Goal: Transaction & Acquisition: Book appointment/travel/reservation

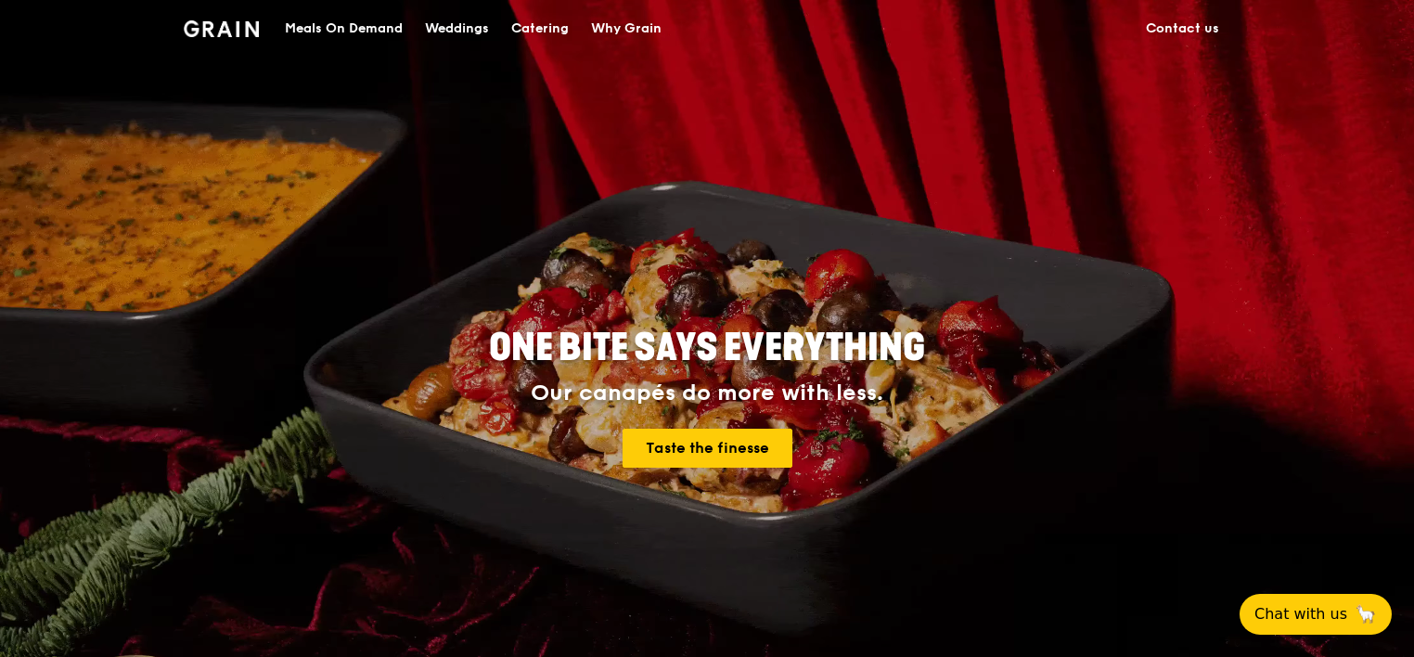
click at [557, 23] on div "Catering" at bounding box center [540, 29] width 58 height 56
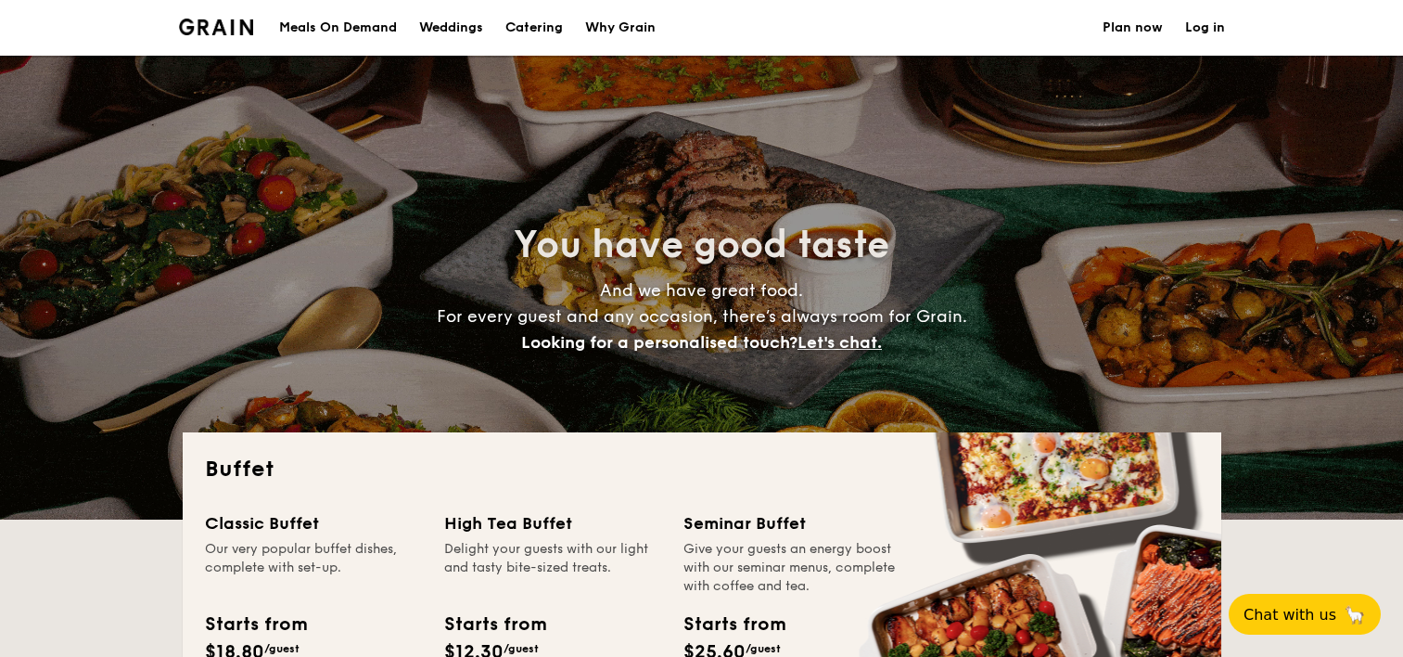
select select
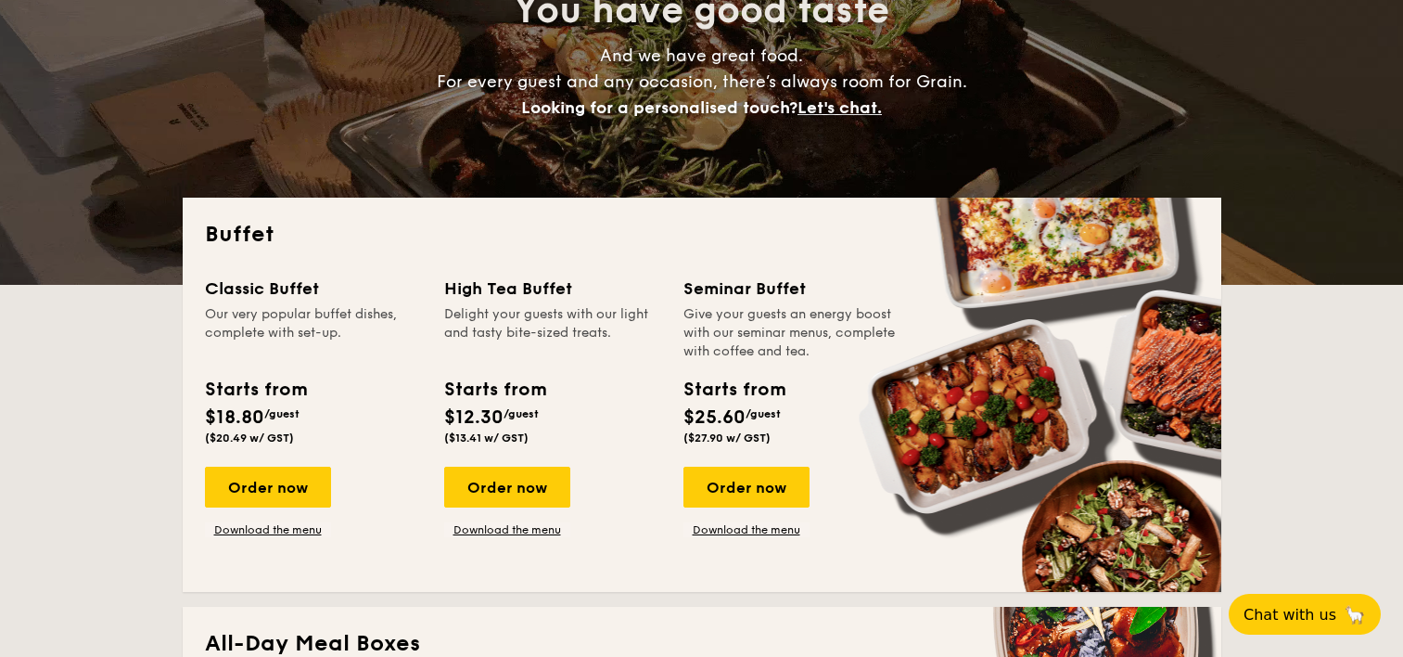
scroll to position [278, 0]
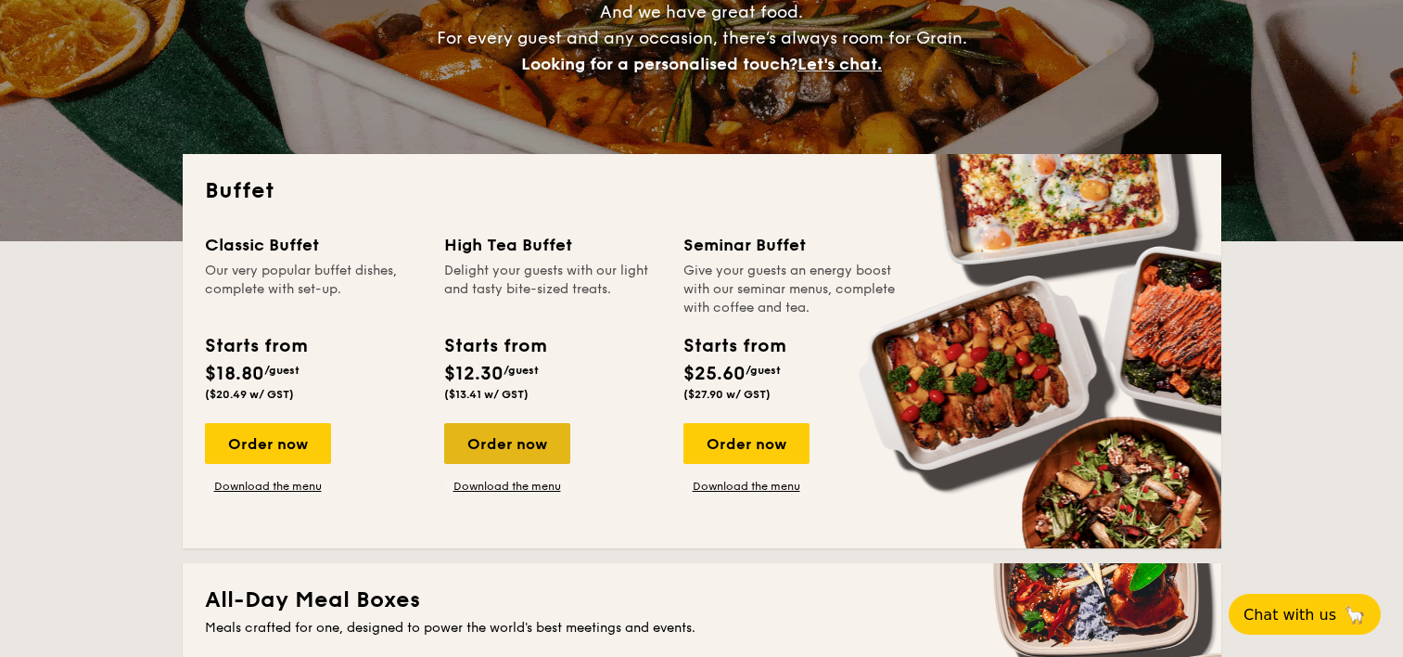
click at [513, 445] on div "Order now" at bounding box center [507, 443] width 126 height 41
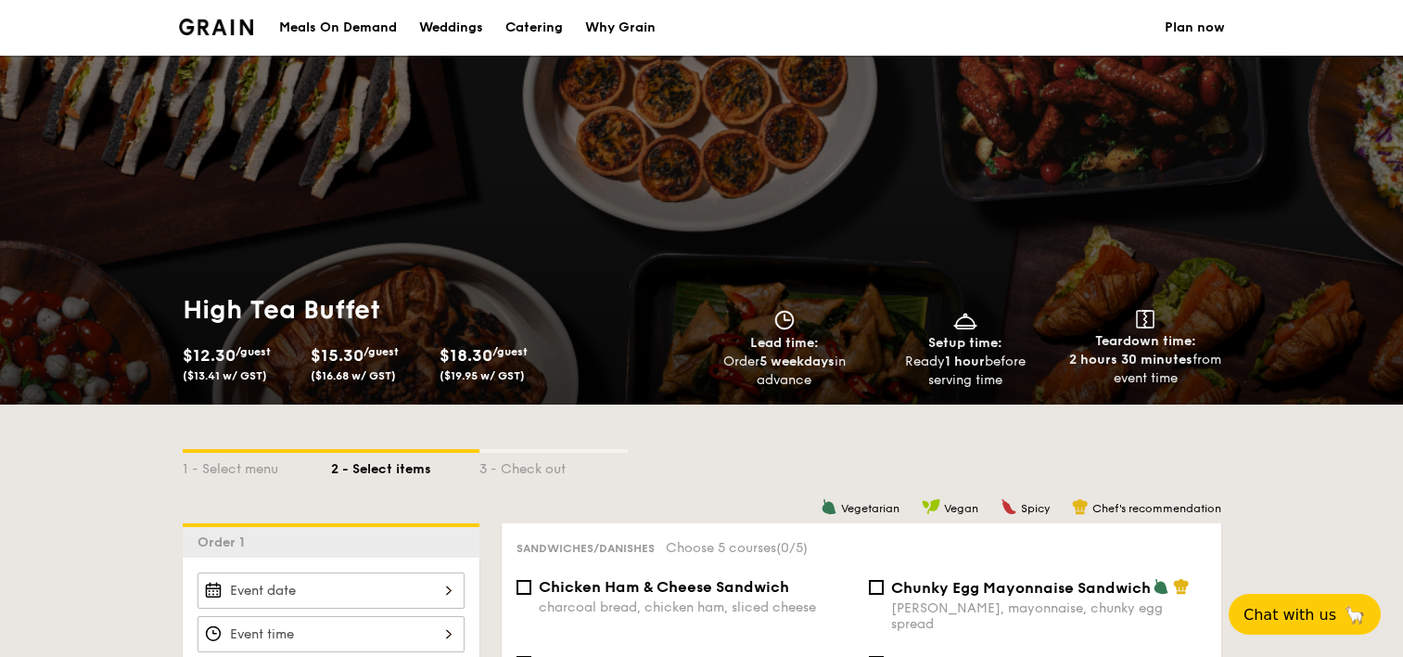
scroll to position [505, 0]
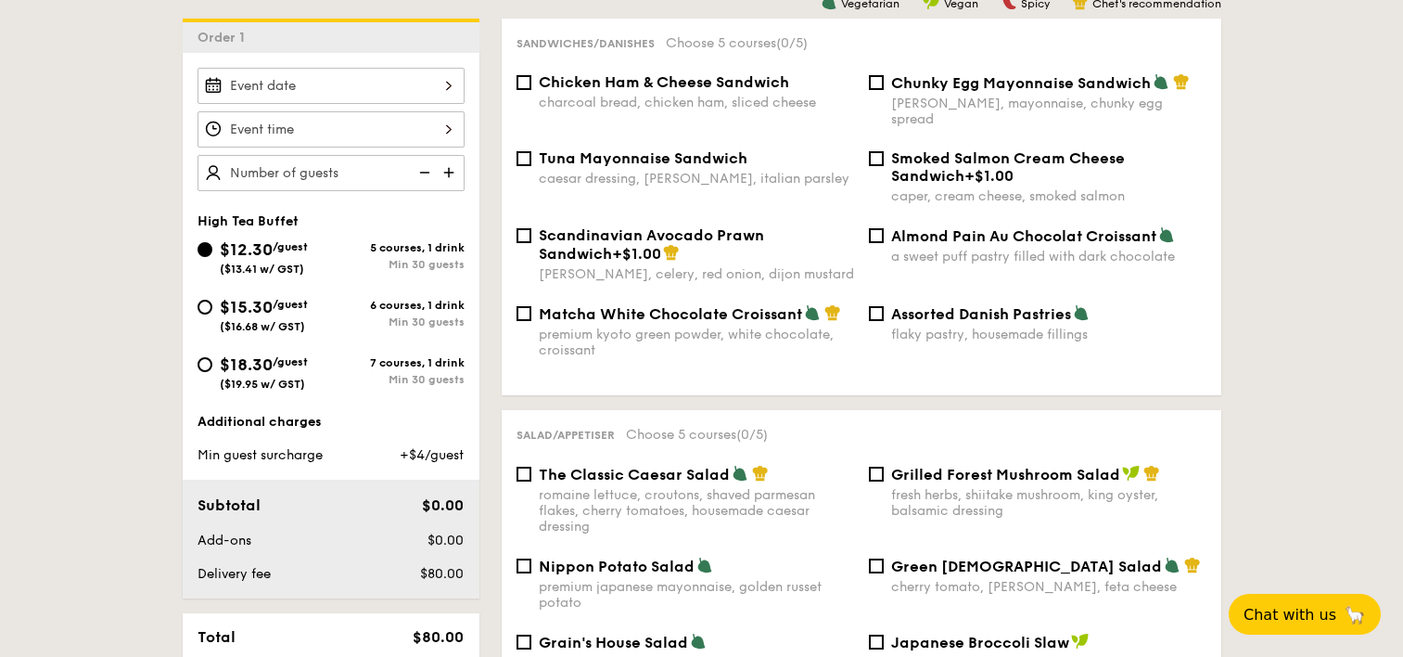
click at [447, 172] on img at bounding box center [451, 172] width 28 height 35
click at [420, 171] on img at bounding box center [423, 172] width 28 height 35
type input "20 guests"
click at [420, 171] on img at bounding box center [423, 172] width 28 height 35
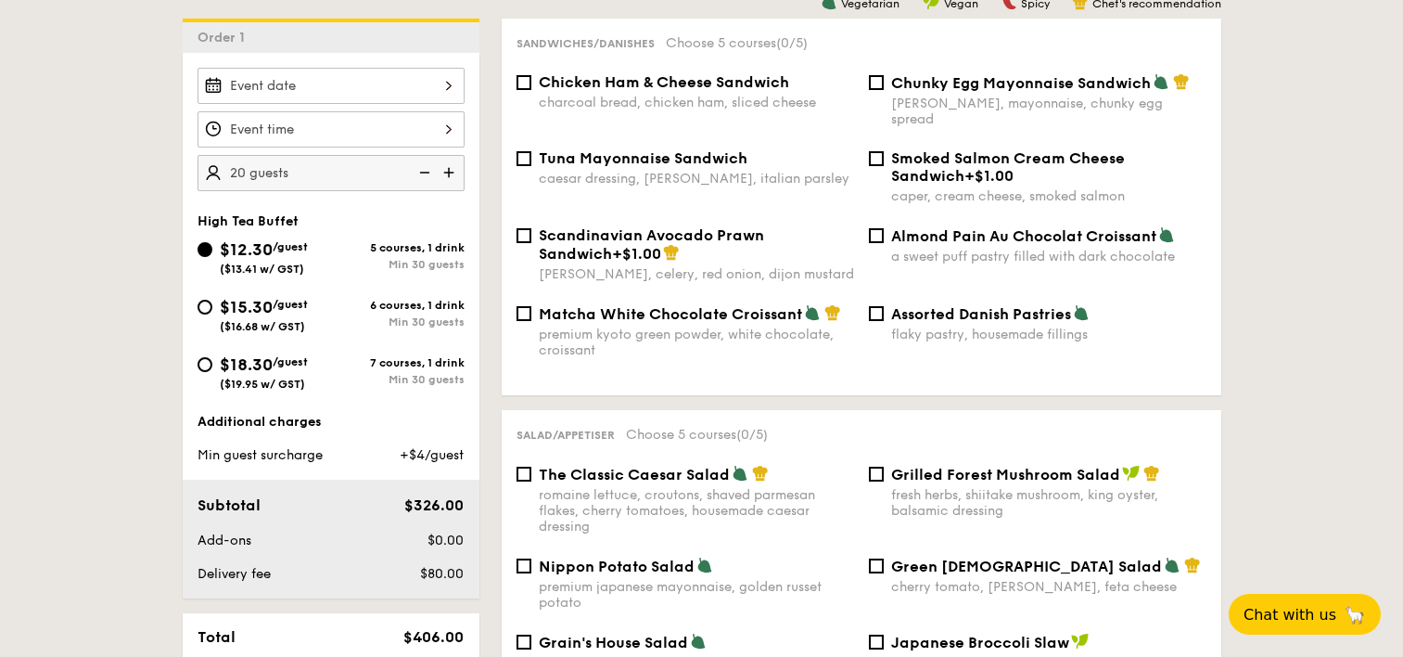
click at [420, 171] on img at bounding box center [423, 172] width 28 height 35
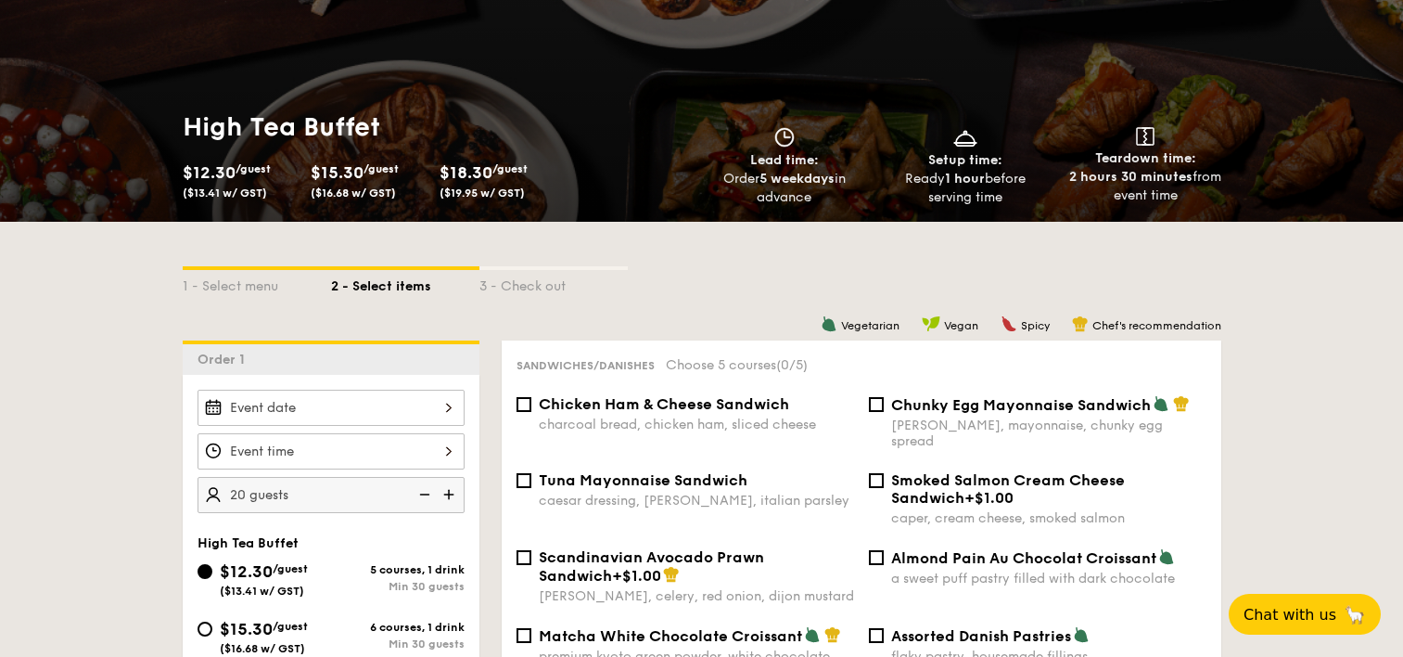
scroll to position [275, 0]
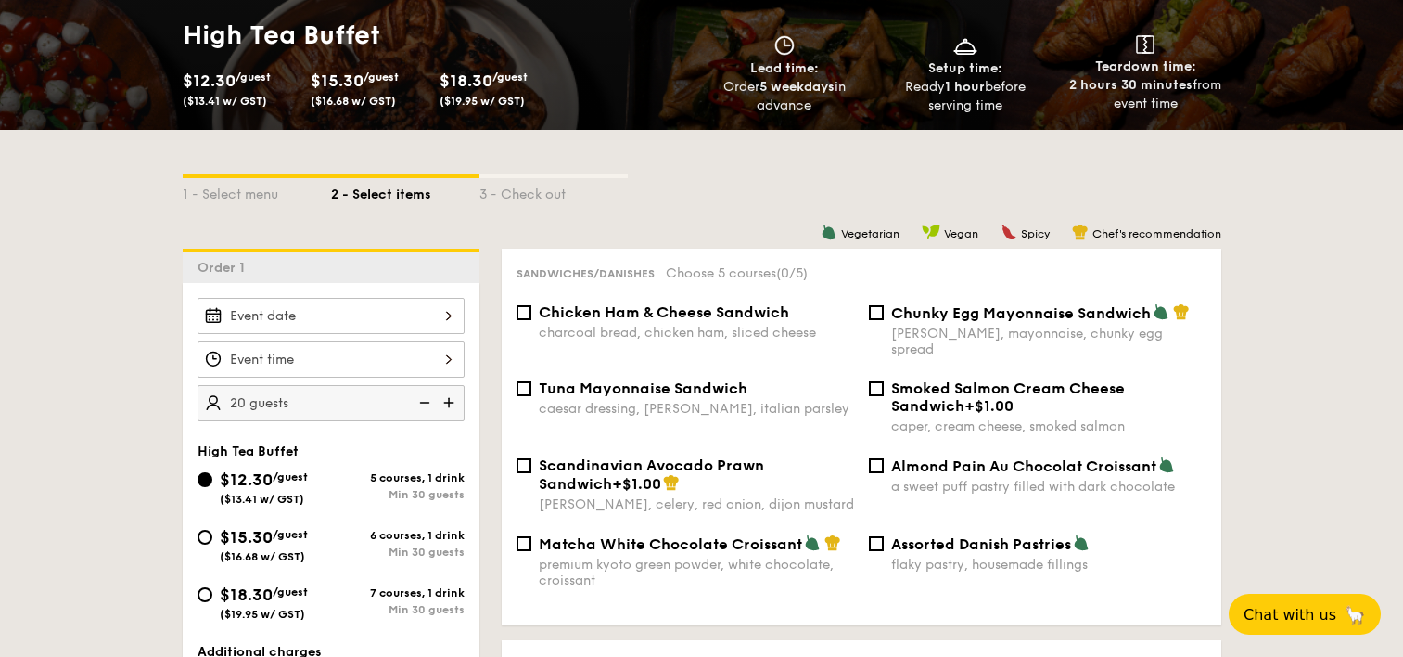
click at [453, 352] on input "$12.30 /guest ($13.41 w/ GST)" at bounding box center [331, 359] width 267 height 36
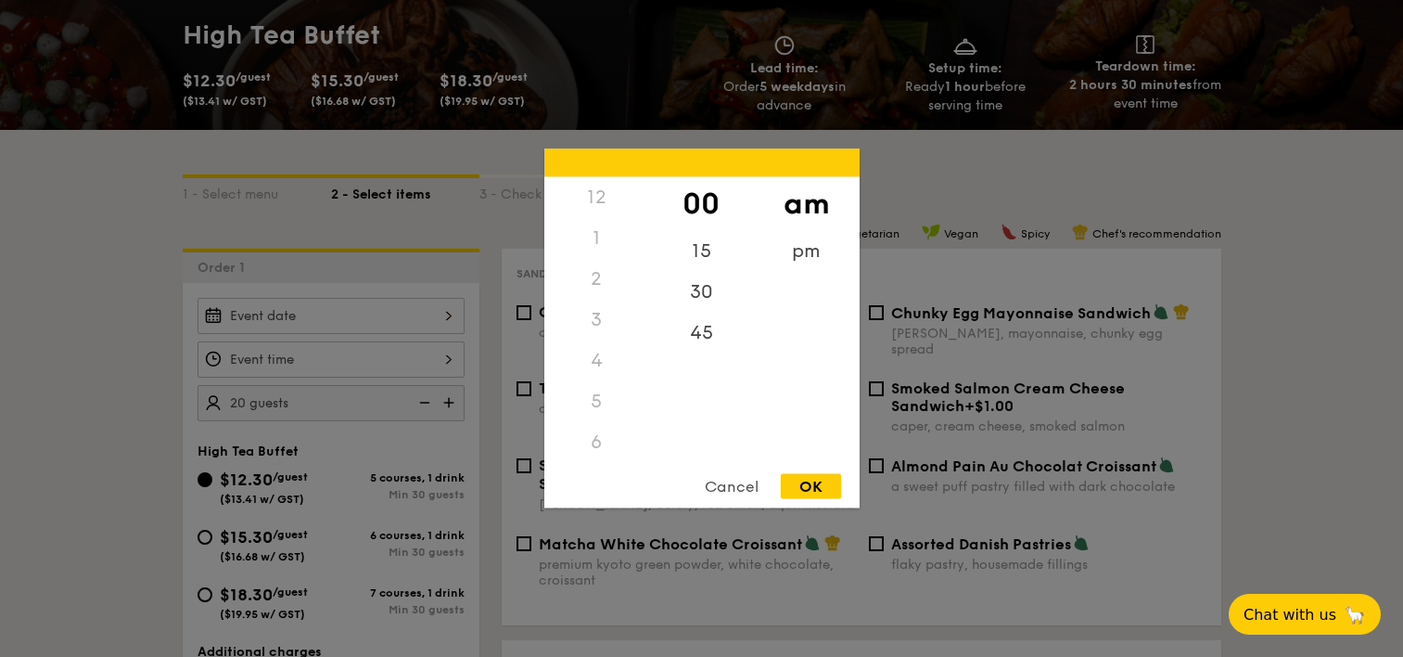
scroll to position [163, 0]
click at [595, 203] on div "4" at bounding box center [596, 197] width 105 height 41
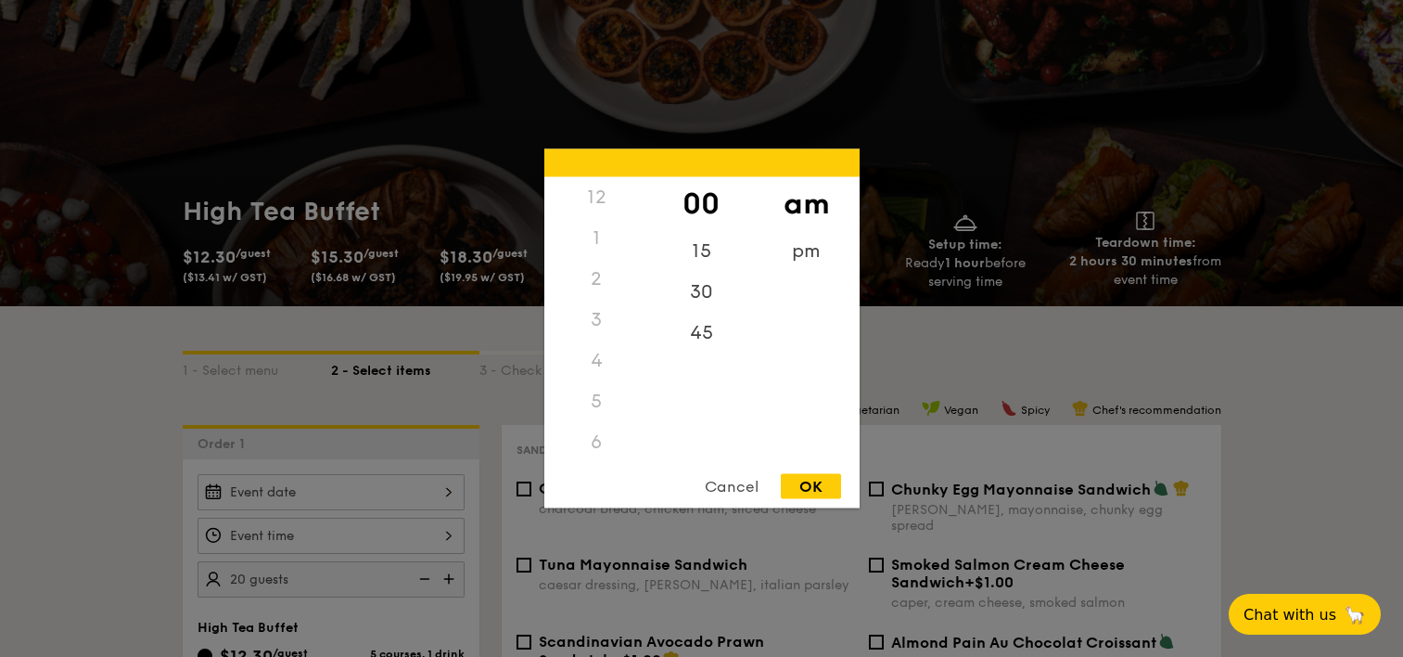
scroll to position [0, 0]
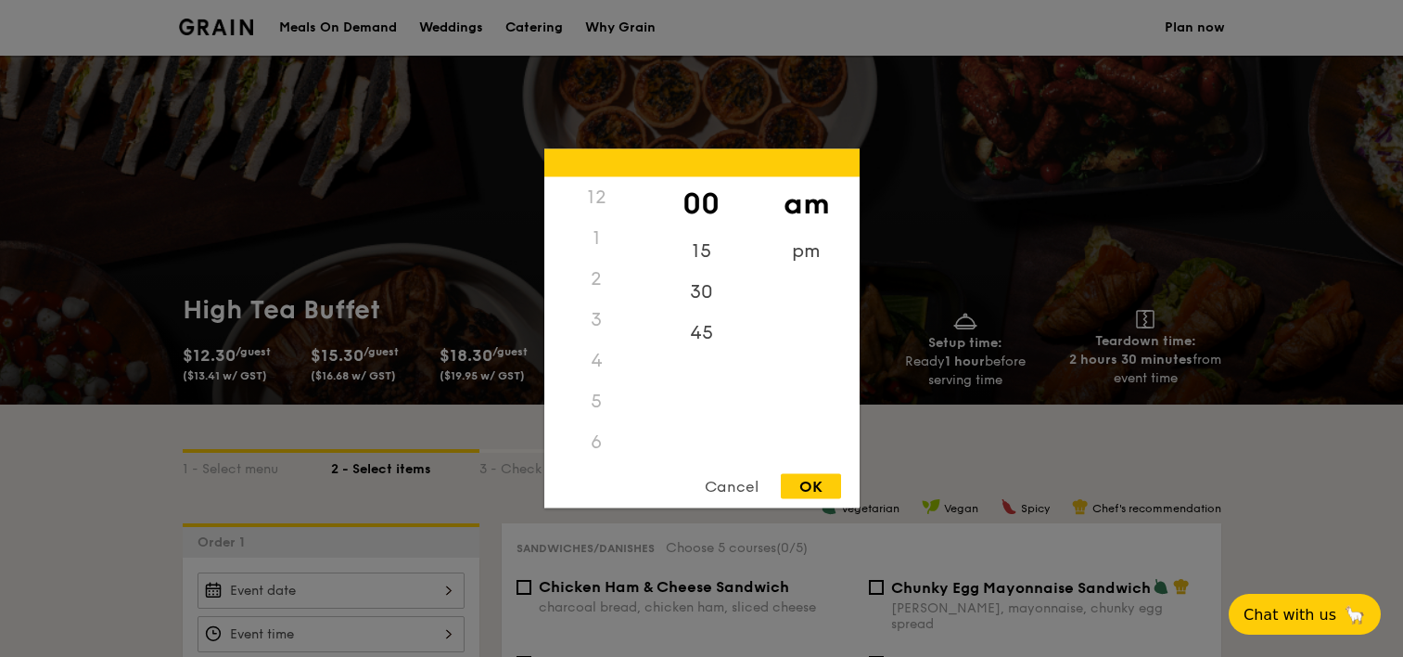
drag, startPoint x: 437, startPoint y: 550, endPoint x: 411, endPoint y: 520, distance: 39.4
click at [411, 520] on div at bounding box center [701, 328] width 1403 height 657
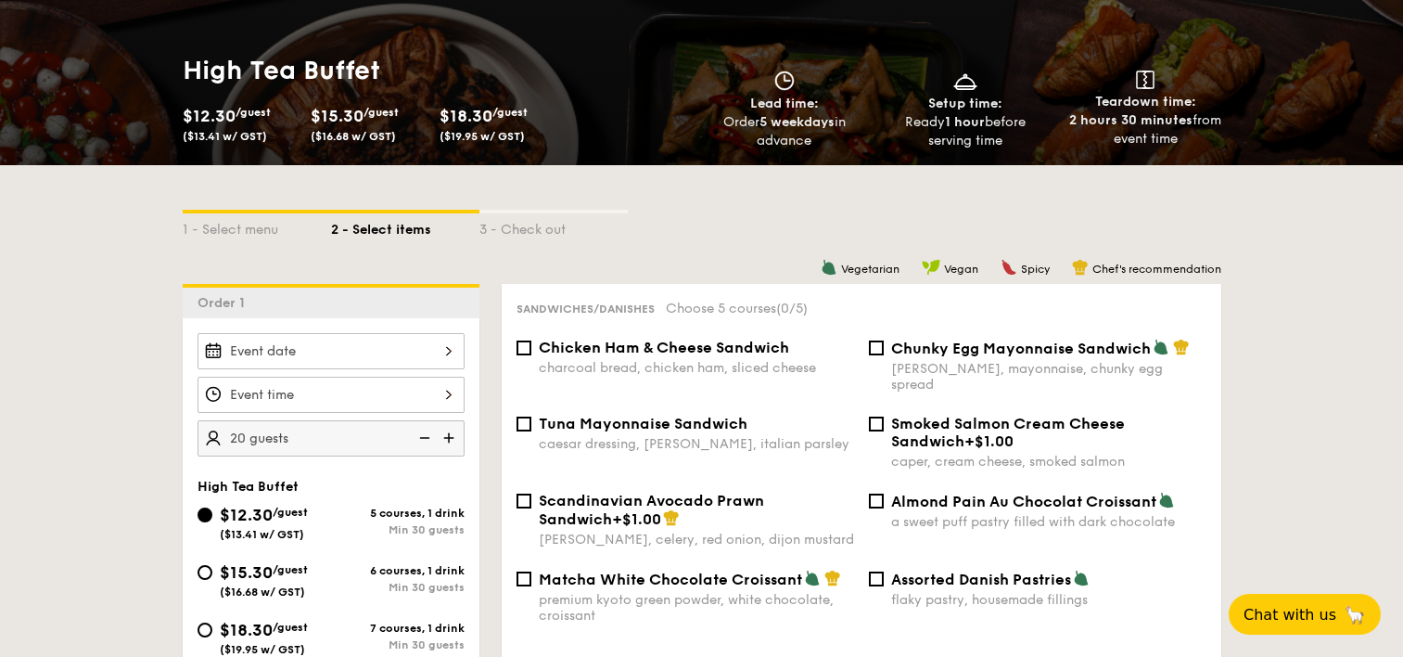
scroll to position [275, 0]
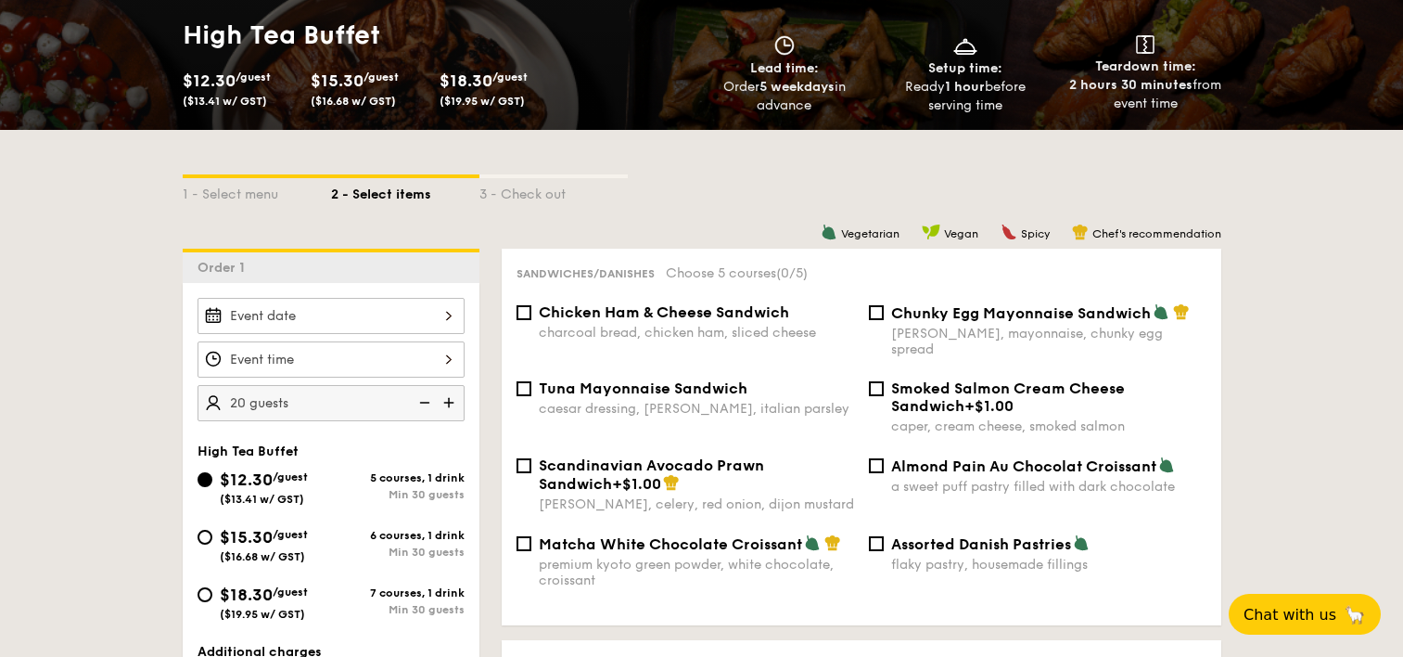
click at [351, 315] on input "$12.30 /guest ($13.41 w/ GST)" at bounding box center [331, 316] width 267 height 36
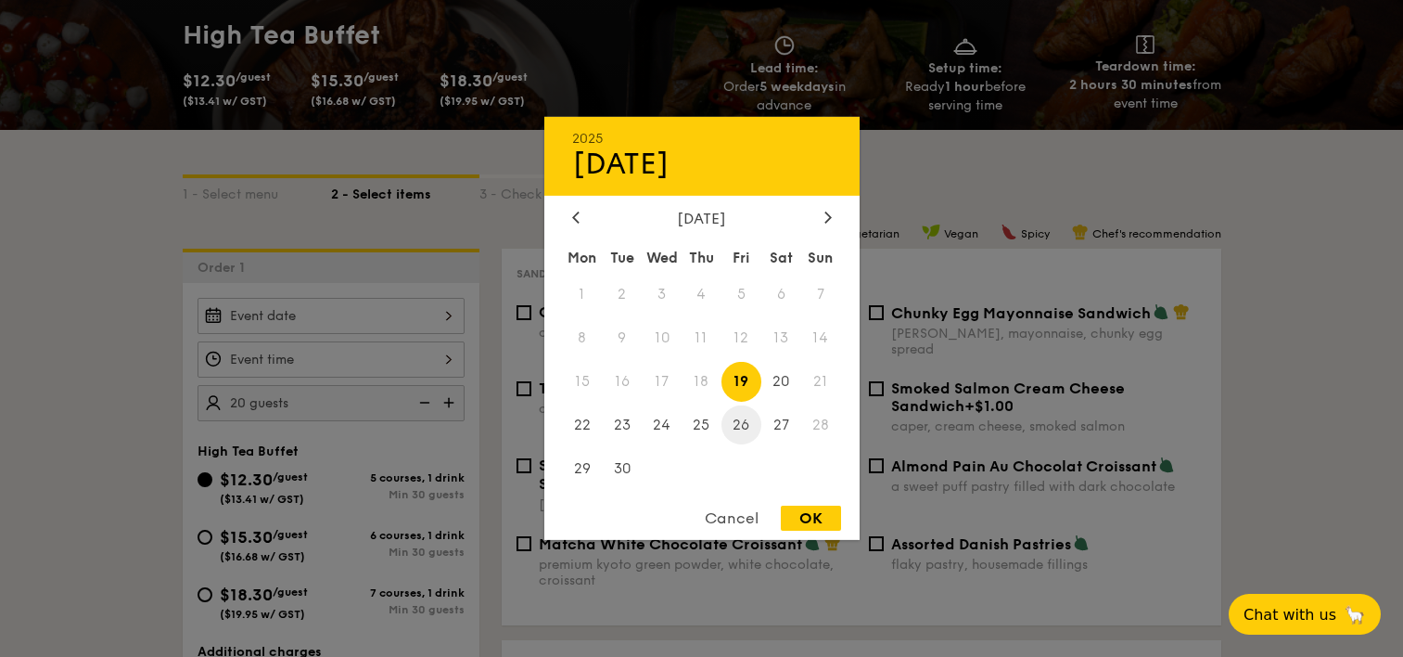
click at [723, 424] on span "26" at bounding box center [742, 424] width 40 height 40
click at [819, 518] on div "OK" at bounding box center [811, 518] width 60 height 25
type input "Sep 26, 2025"
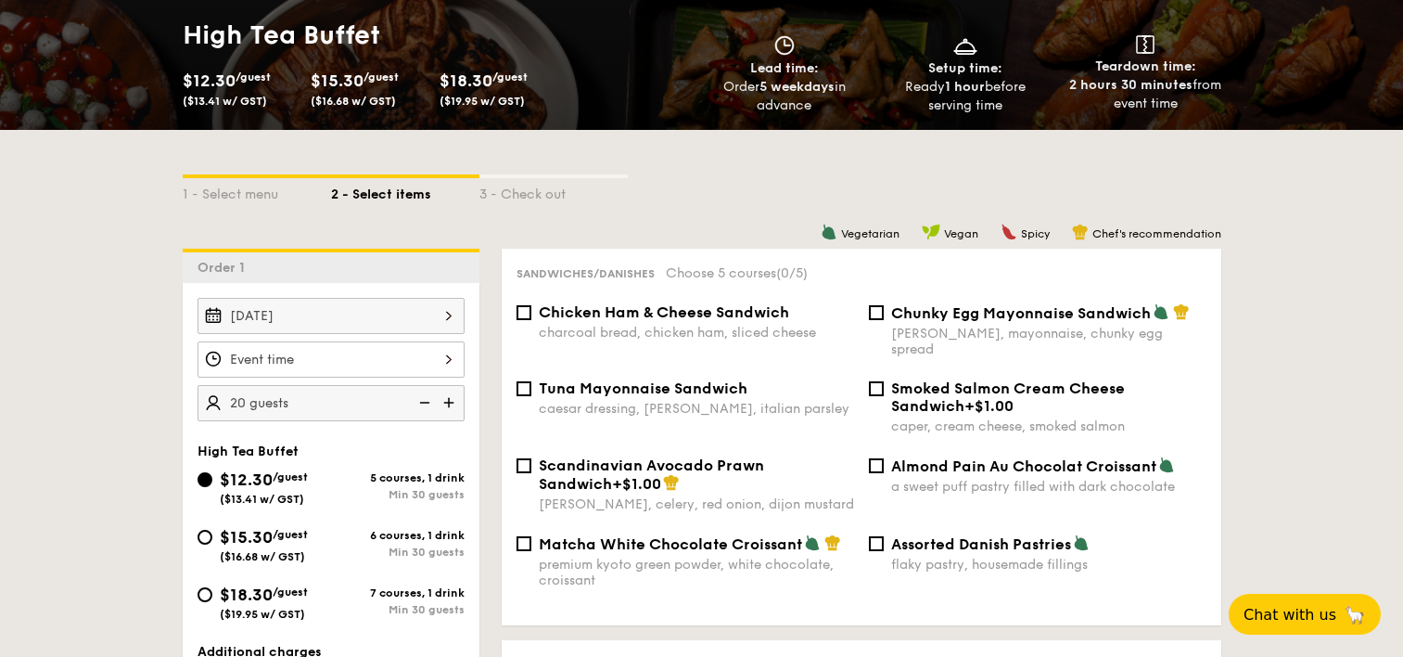
click at [288, 346] on input "$12.30 /guest ($13.41 w/ GST)" at bounding box center [331, 359] width 267 height 36
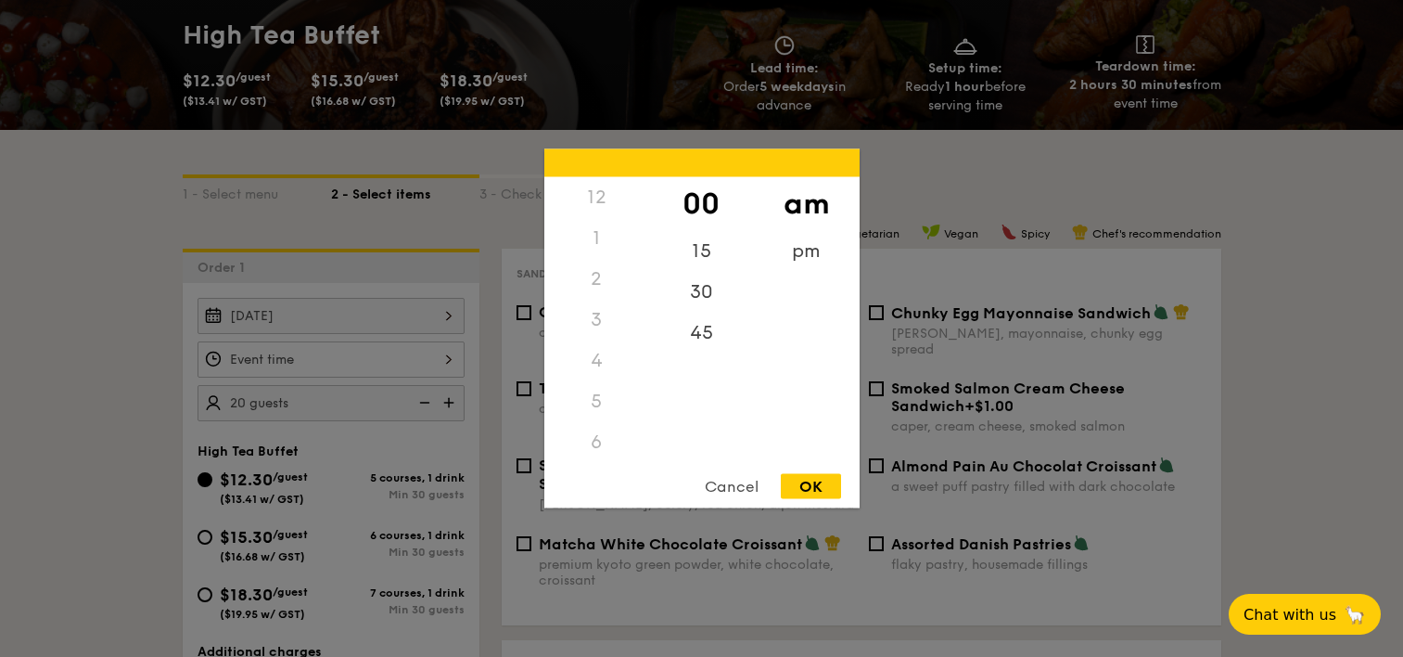
scroll to position [163, 0]
click at [597, 204] on div "4" at bounding box center [596, 197] width 105 height 41
click at [591, 198] on div "4" at bounding box center [596, 197] width 105 height 41
click at [799, 263] on div "pm" at bounding box center [806, 258] width 105 height 54
click at [814, 482] on div "OK" at bounding box center [811, 486] width 60 height 25
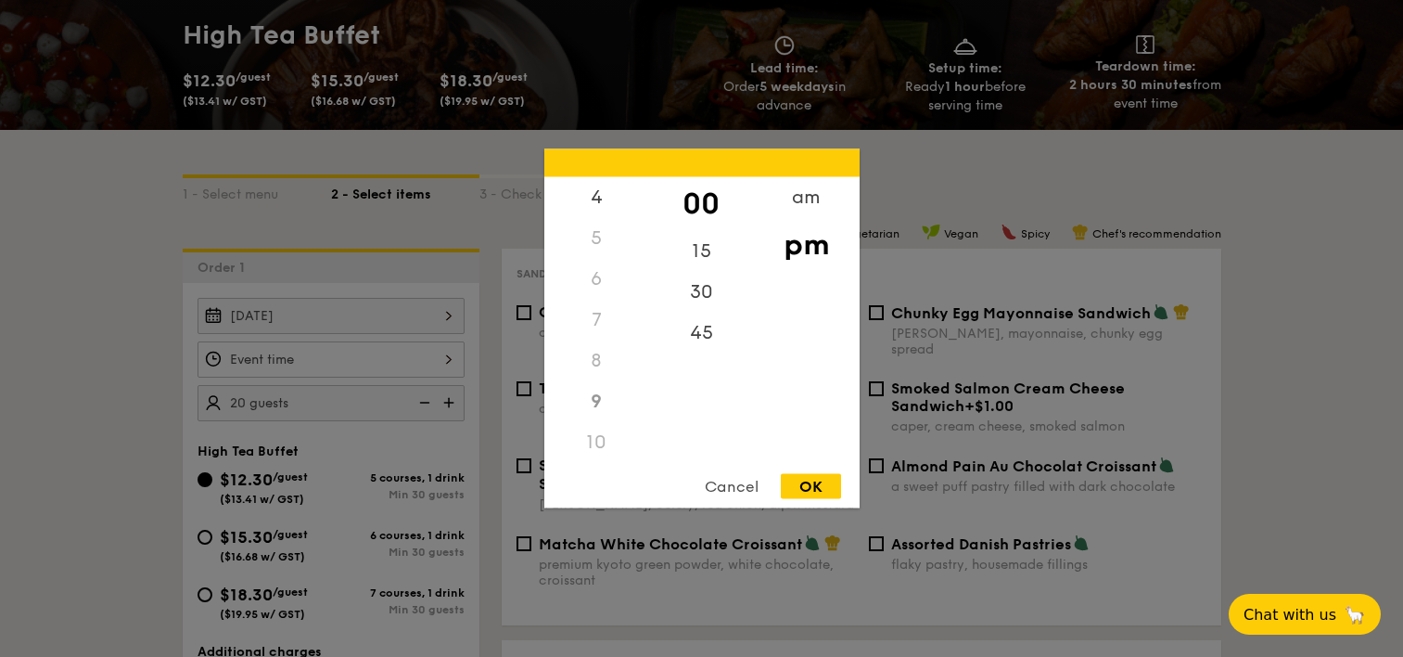
type input "9:00PM"
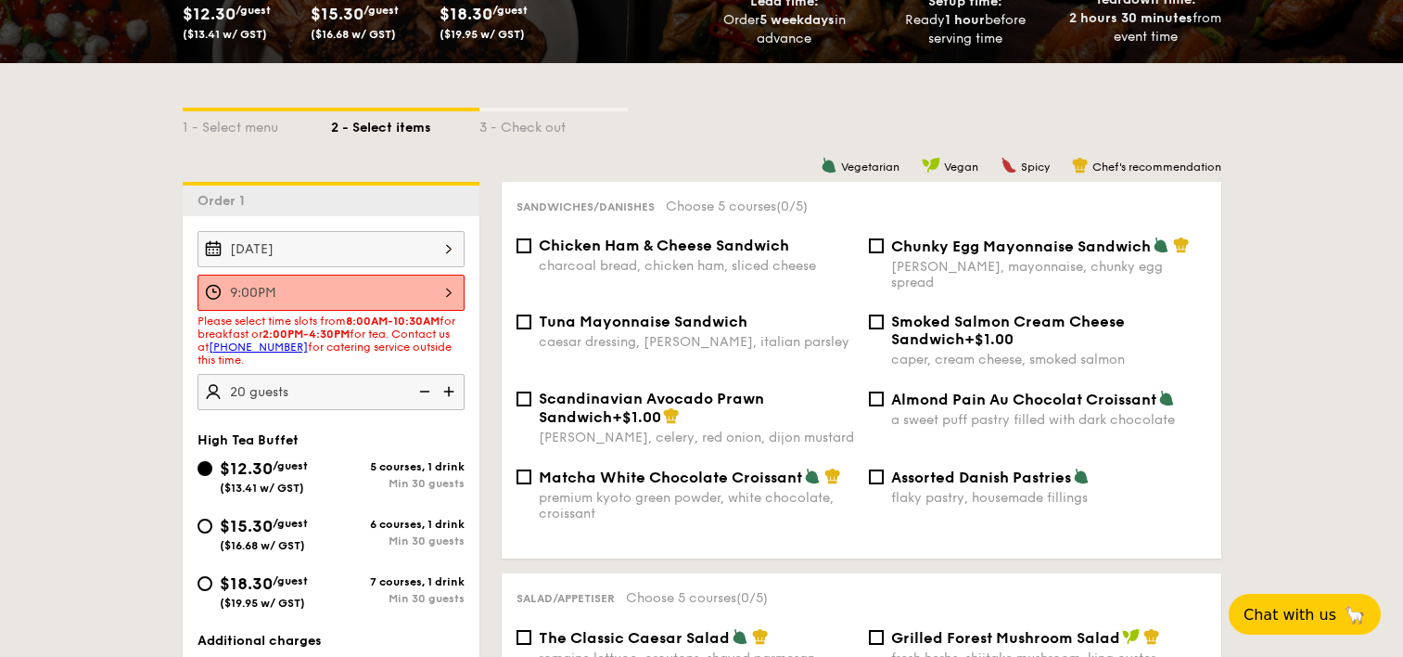
scroll to position [366, 0]
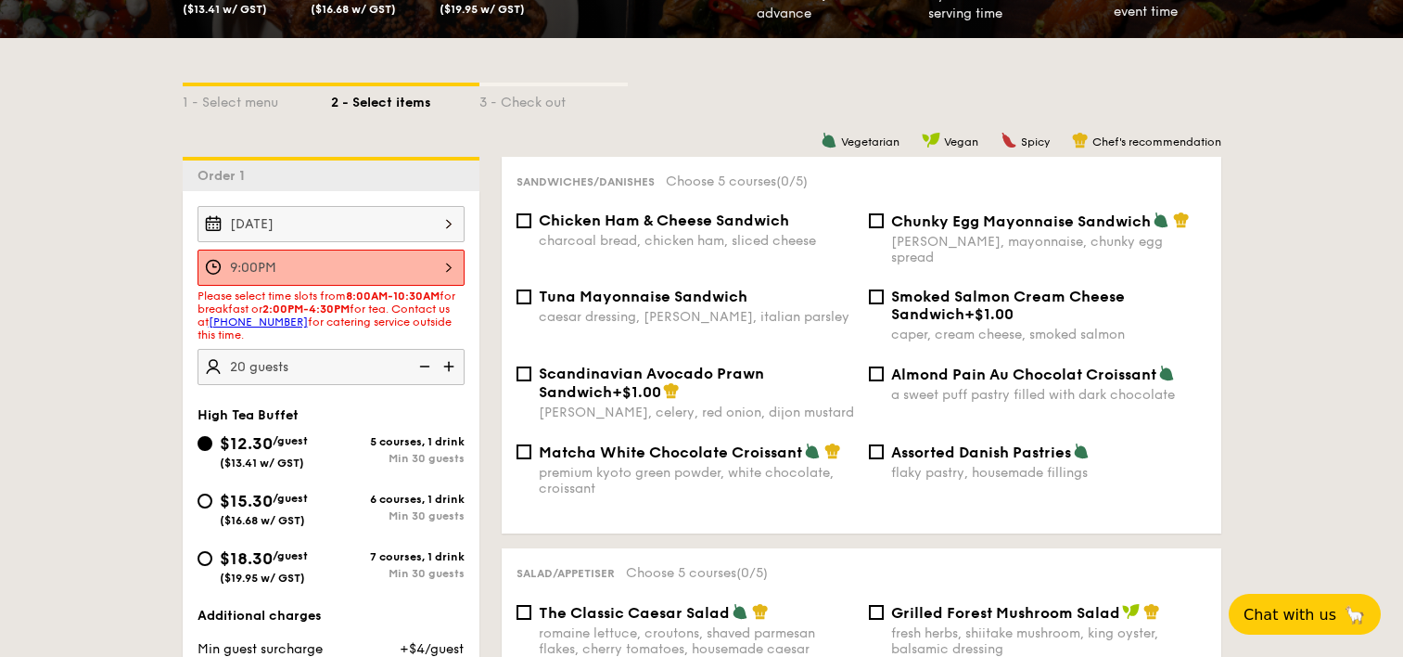
click at [261, 505] on span "$15.30" at bounding box center [246, 501] width 53 height 20
click at [212, 505] on input "$15.30 /guest ($16.68 w/ GST) 6 courses, 1 drink Min 30 guests" at bounding box center [205, 500] width 15 height 15
radio input "true"
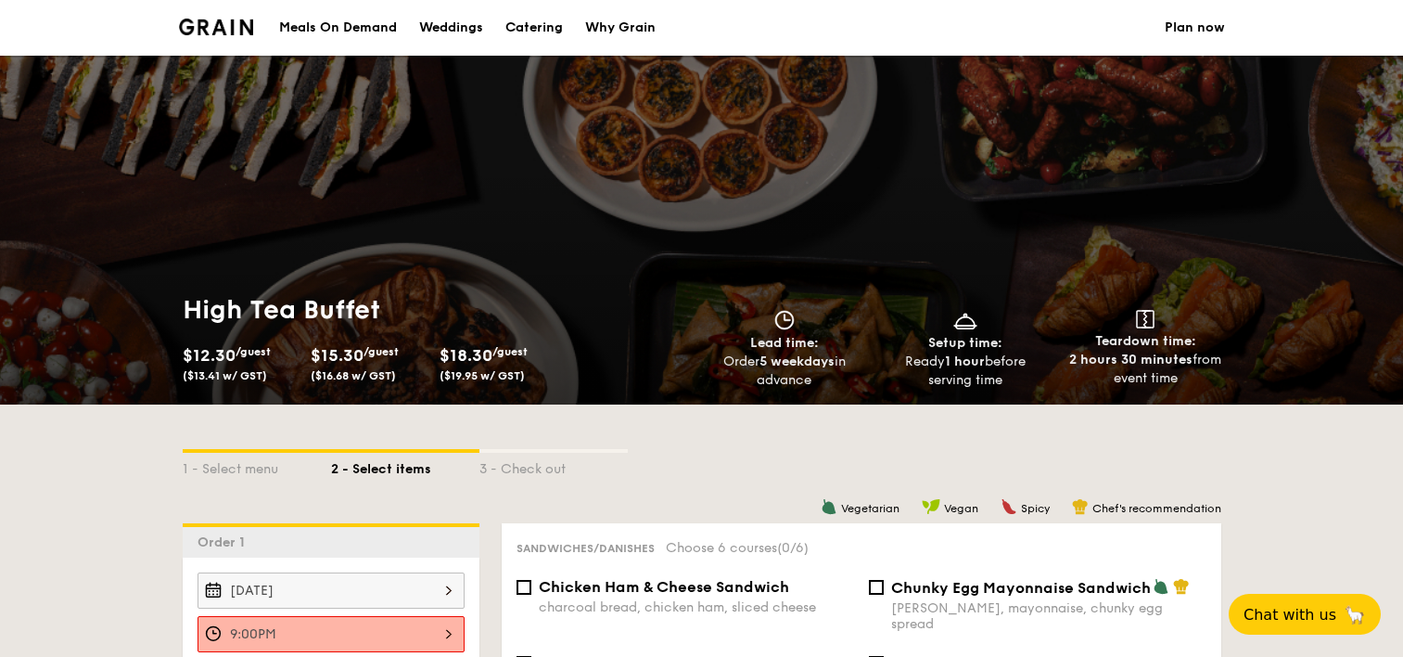
click at [544, 28] on div "Catering" at bounding box center [535, 28] width 58 height 56
select select
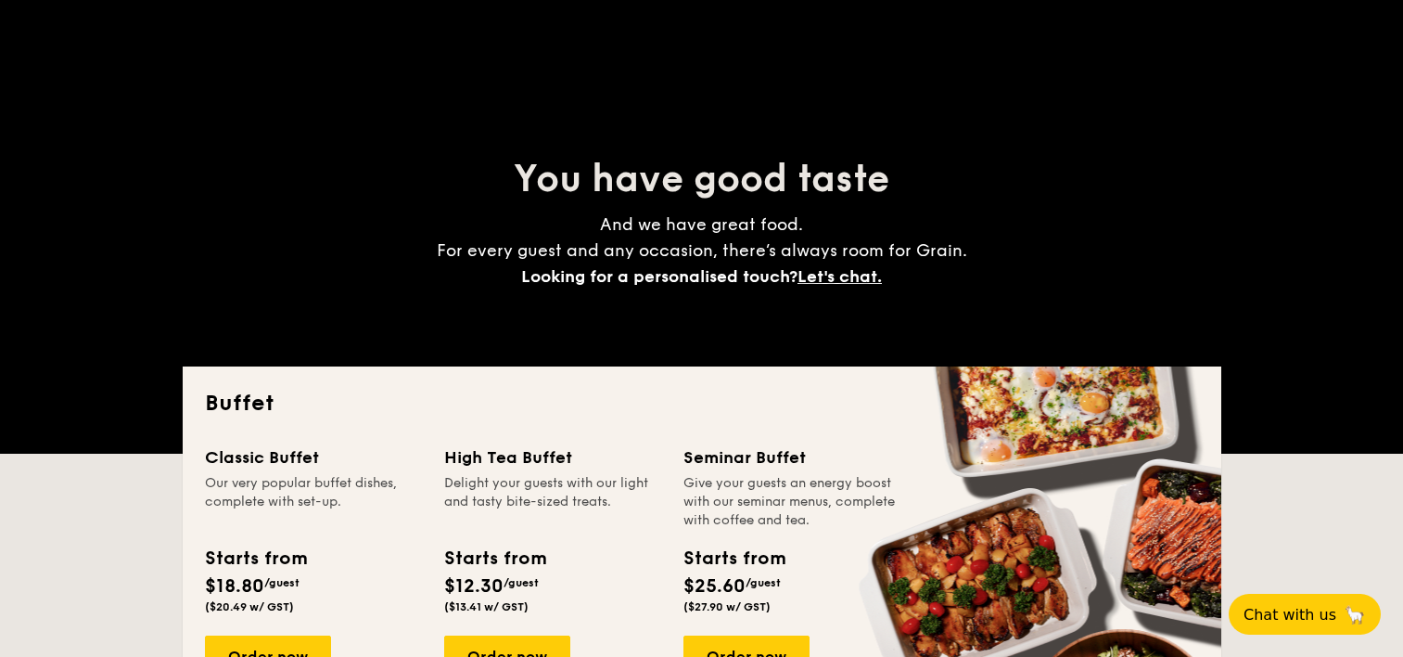
scroll to position [93, 0]
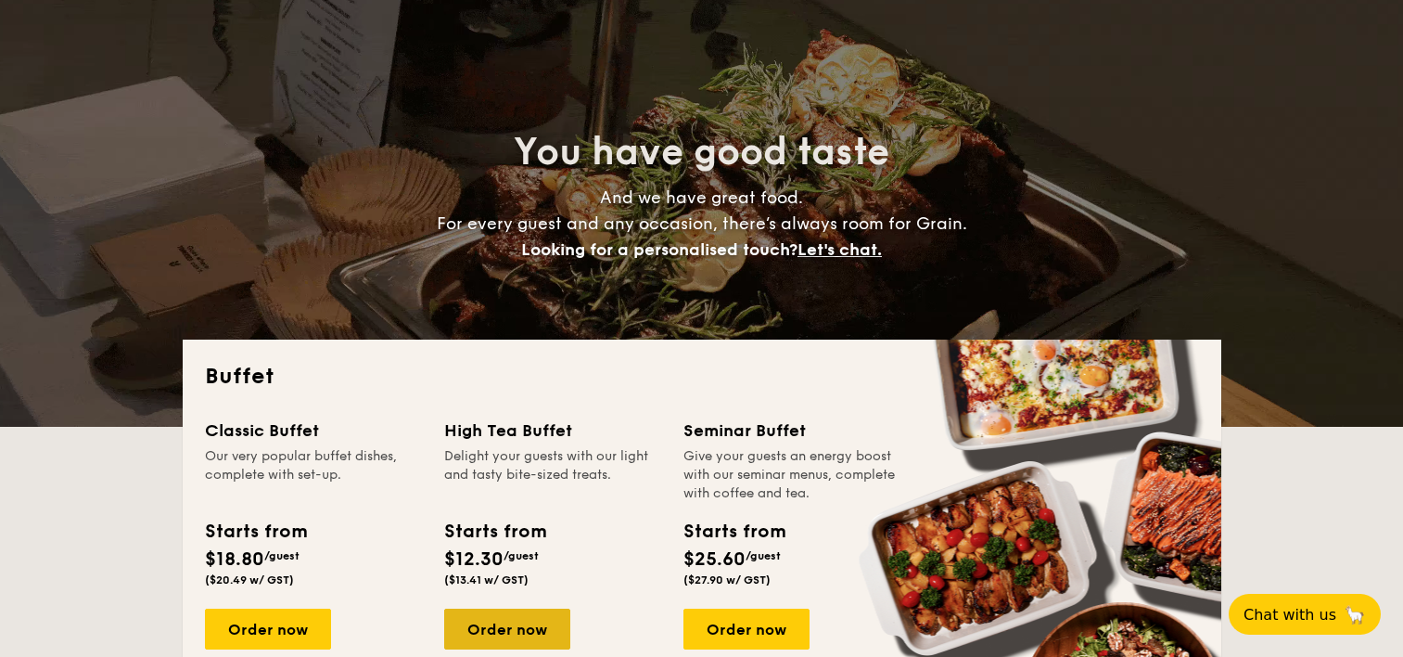
click at [500, 623] on div "Order now" at bounding box center [507, 628] width 126 height 41
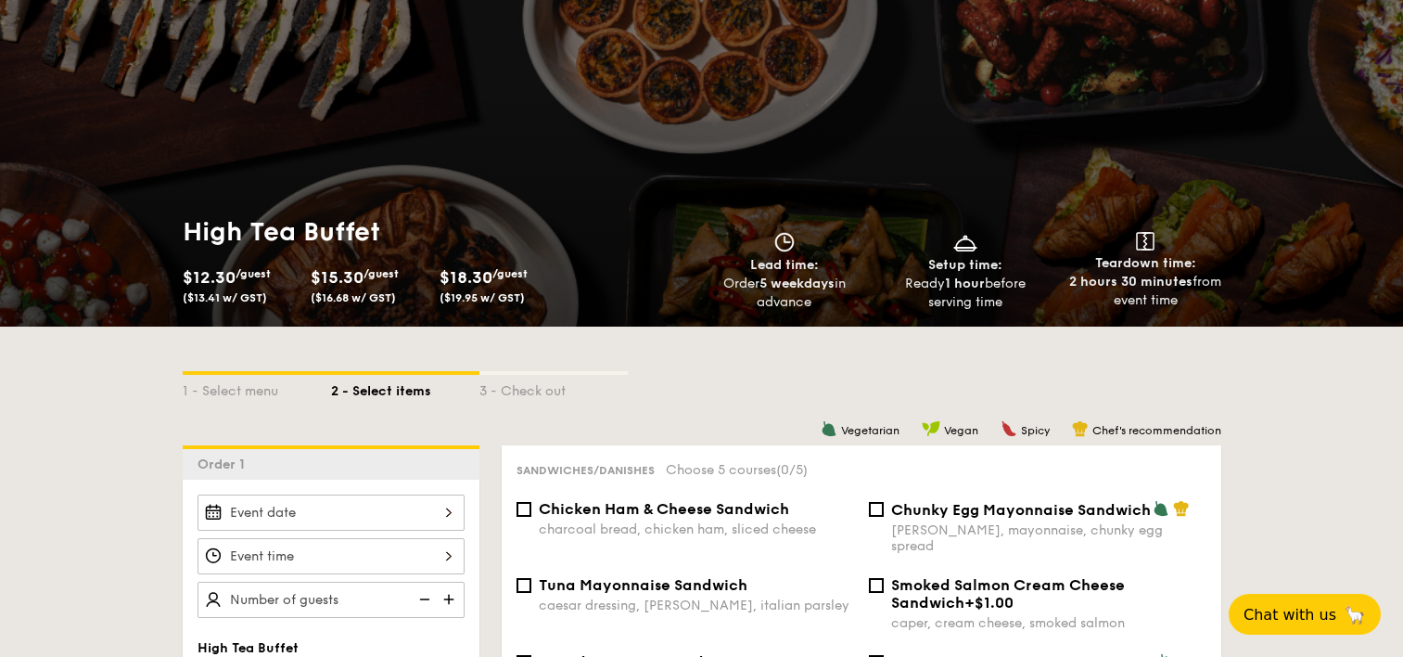
scroll to position [275, 0]
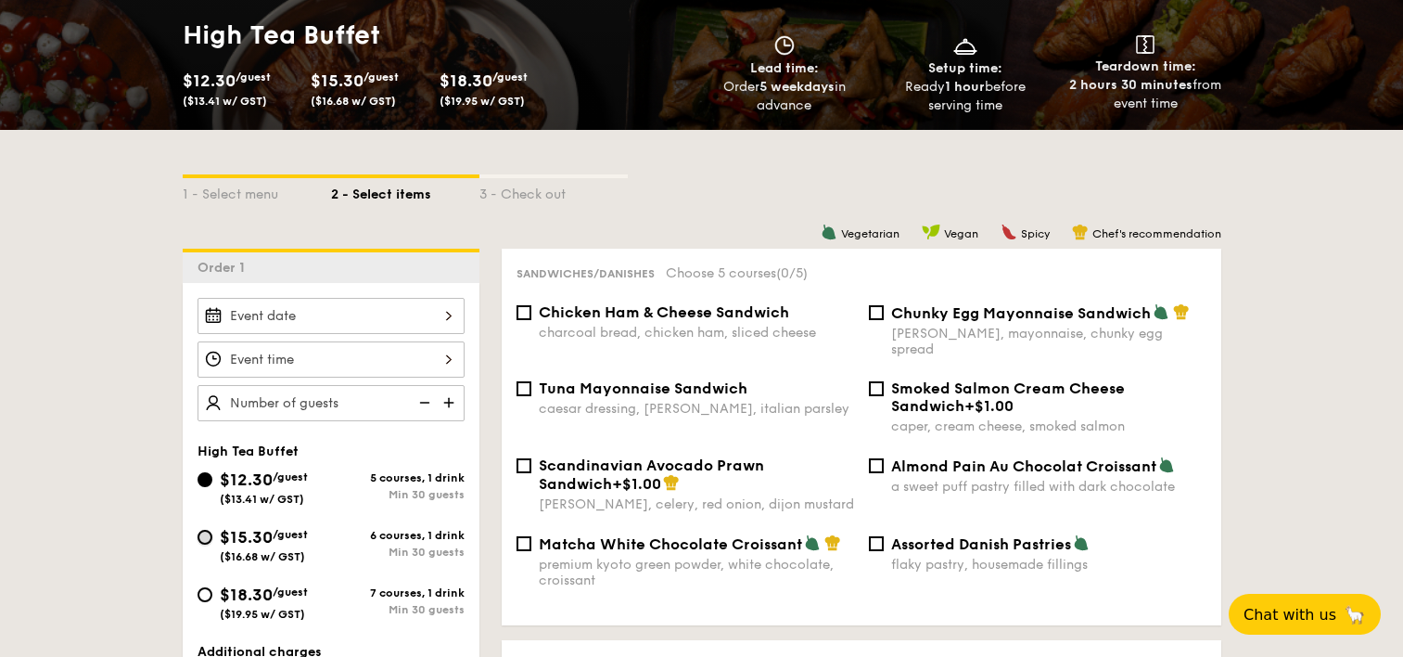
click at [201, 535] on input "$15.30 /guest ($16.68 w/ GST) 6 courses, 1 drink Min 30 guests" at bounding box center [205, 537] width 15 height 15
radio input "true"
click at [206, 543] on div "$15.30 /guest ($16.68 w/ GST)" at bounding box center [265, 543] width 134 height 39
click at [206, 543] on input "$15.30 /guest ($16.68 w/ GST) 6 courses, 1 drink Min 30 guests" at bounding box center [205, 537] width 15 height 15
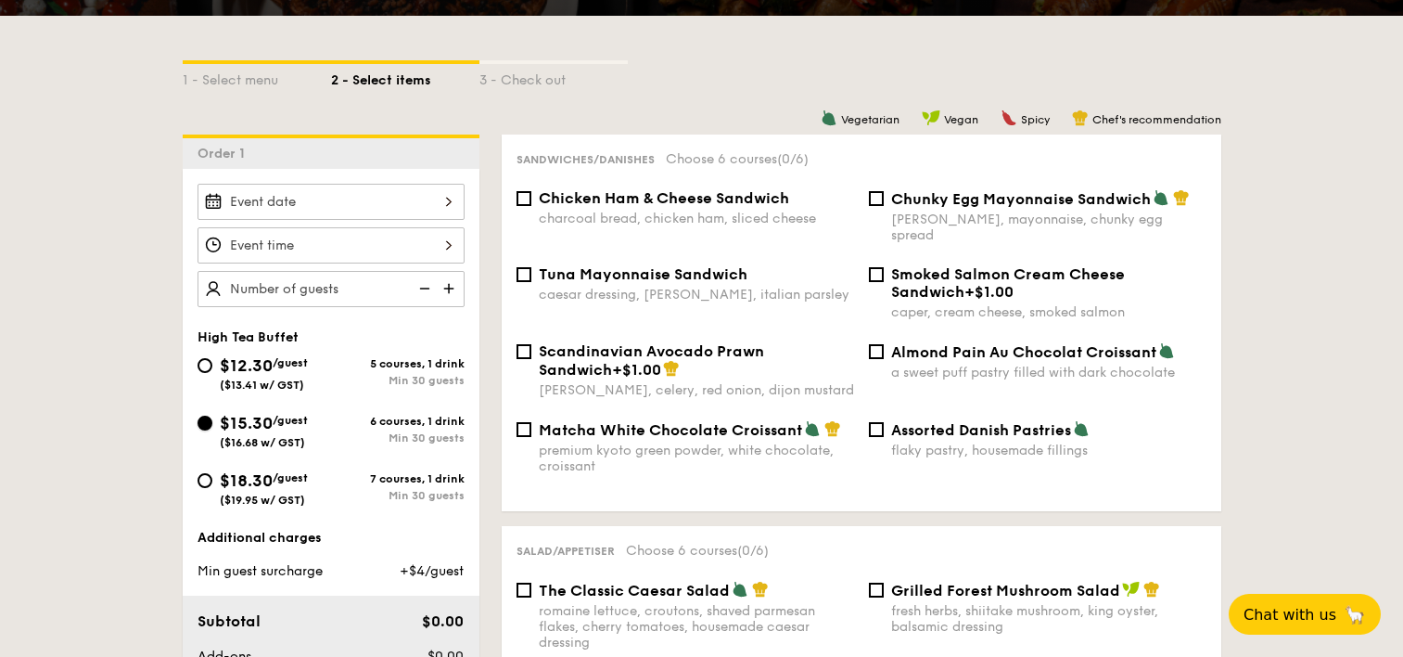
scroll to position [366, 0]
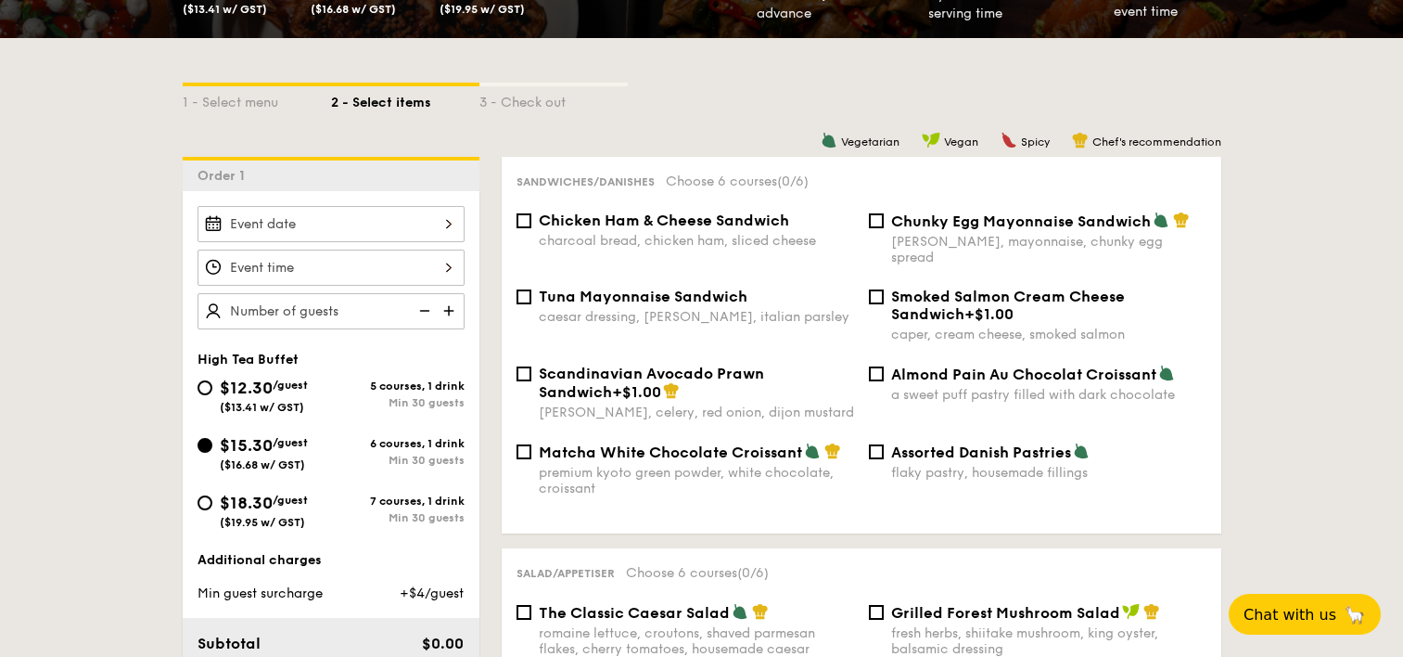
click at [452, 307] on img at bounding box center [451, 310] width 28 height 35
type input "20 guests"
click at [382, 337] on div "20 guests High Tea Buffet $12.30 /guest ($13.41 w/ GST) 5 courses, 1 drink Min …" at bounding box center [331, 463] width 297 height 545
click at [379, 333] on div "20 guests High Tea Buffet $12.30 /guest ($13.41 w/ GST) 5 courses, 1 drink Min …" at bounding box center [331, 463] width 297 height 545
click at [329, 339] on div "20 guests High Tea Buffet $12.30 /guest ($13.41 w/ GST) 5 courses, 1 drink Min …" at bounding box center [331, 463] width 297 height 545
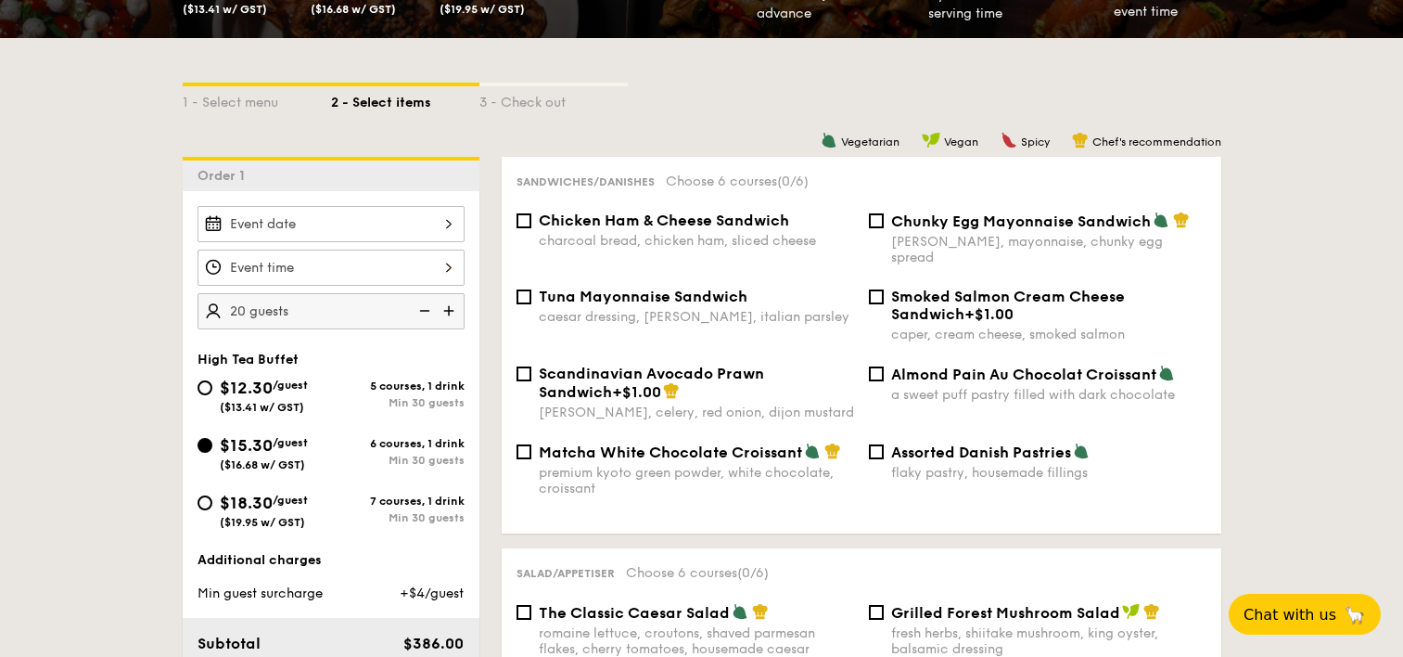
click at [361, 264] on input "$12.30 /guest ($13.41 w/ GST)" at bounding box center [331, 268] width 267 height 36
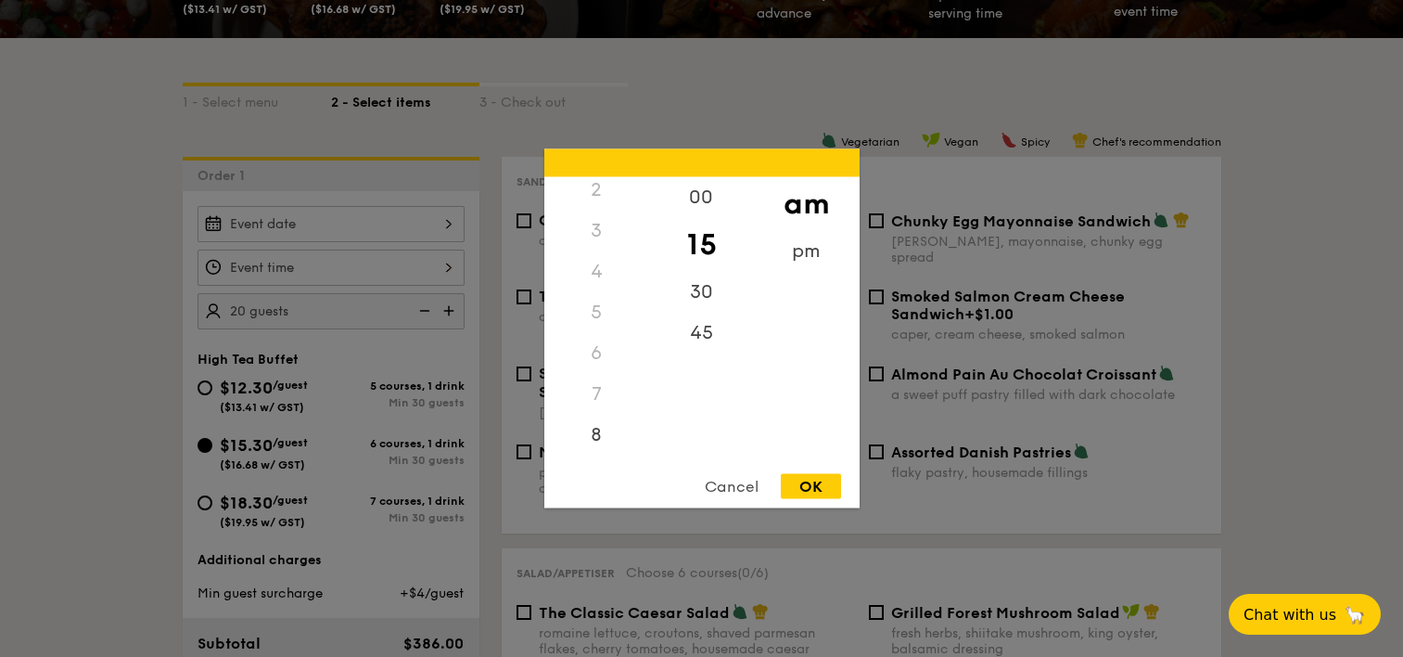
scroll to position [0, 0]
click at [820, 255] on div "pm" at bounding box center [806, 258] width 105 height 54
click at [592, 359] on div "4" at bounding box center [596, 367] width 105 height 54
click at [707, 189] on div "00" at bounding box center [701, 204] width 105 height 54
click at [833, 493] on div "OK" at bounding box center [811, 486] width 60 height 25
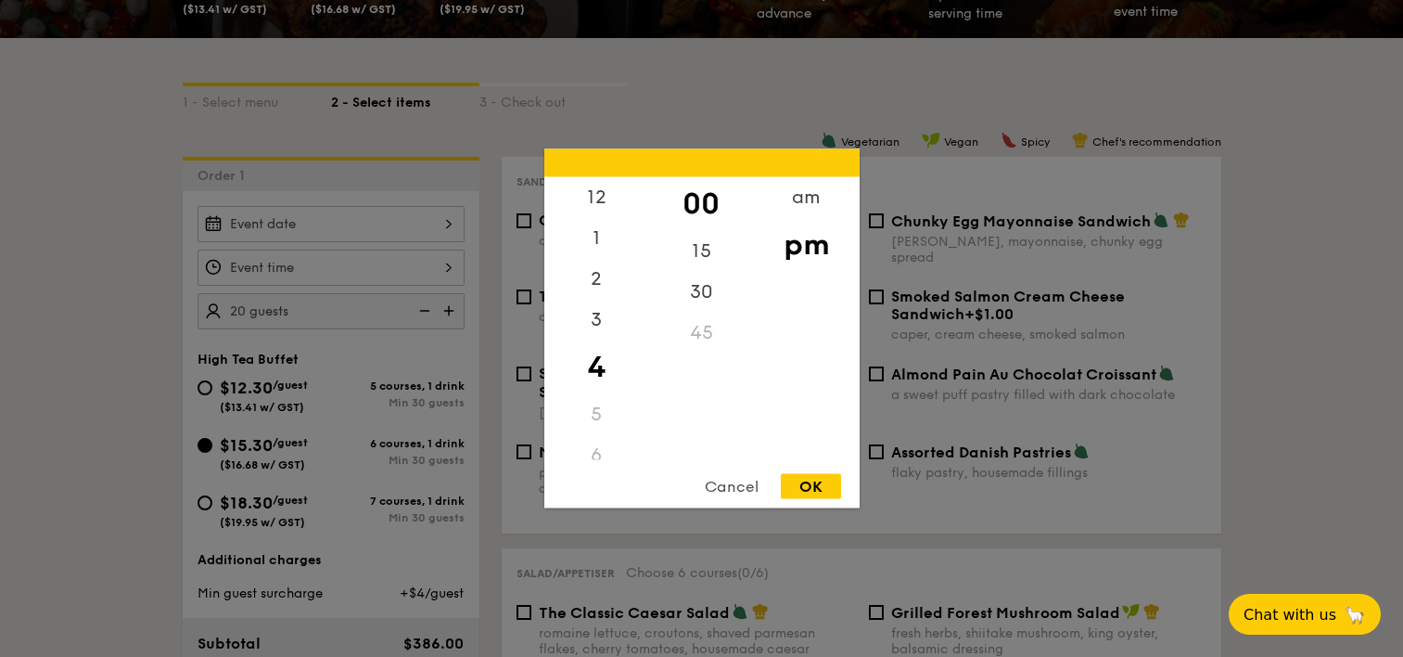
type input "4:00PM"
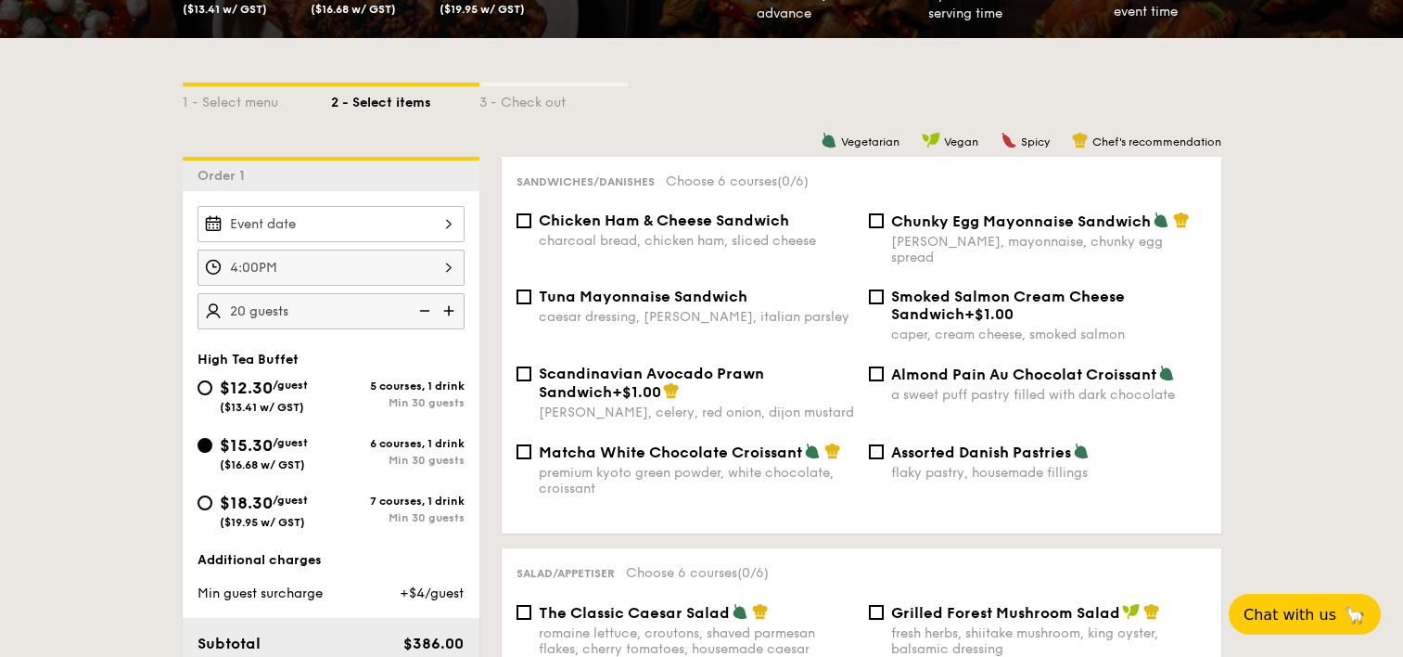
click at [393, 220] on input "$12.30 /guest ($13.41 w/ GST)" at bounding box center [331, 224] width 267 height 36
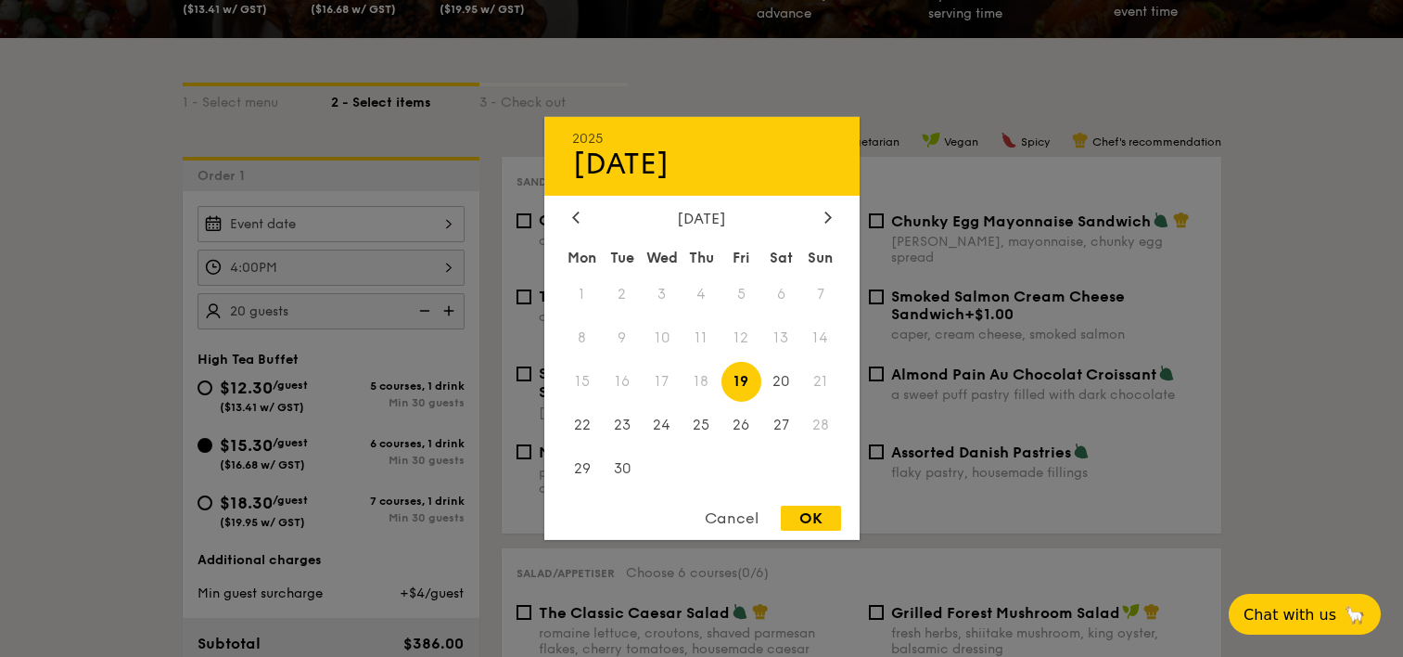
click at [832, 208] on div "2025 Sep 19 September 2025 Mon Tue Wed Thu Fri Sat Sun 1 2 3 4 5 6 7 8 9 10 11 …" at bounding box center [701, 328] width 315 height 423
click at [825, 214] on icon at bounding box center [828, 217] width 7 height 12
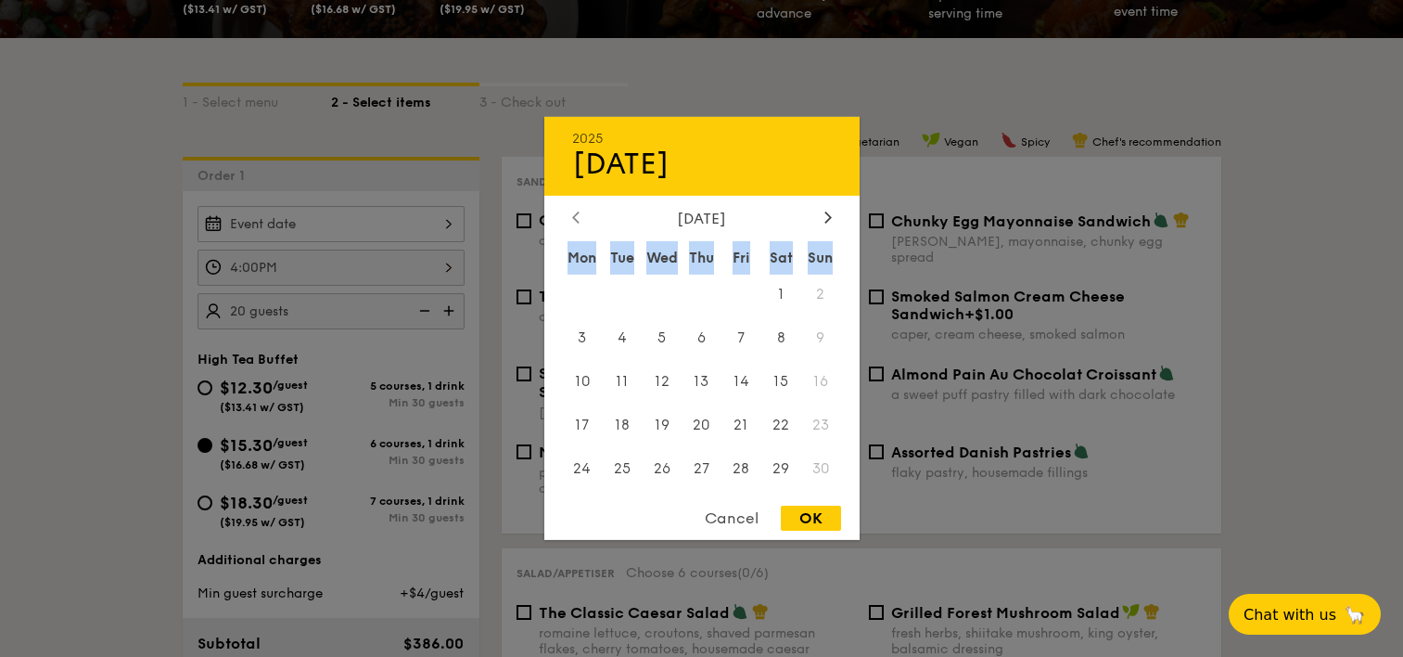
click at [572, 213] on icon at bounding box center [575, 217] width 7 height 12
click at [746, 333] on span "10" at bounding box center [742, 338] width 40 height 40
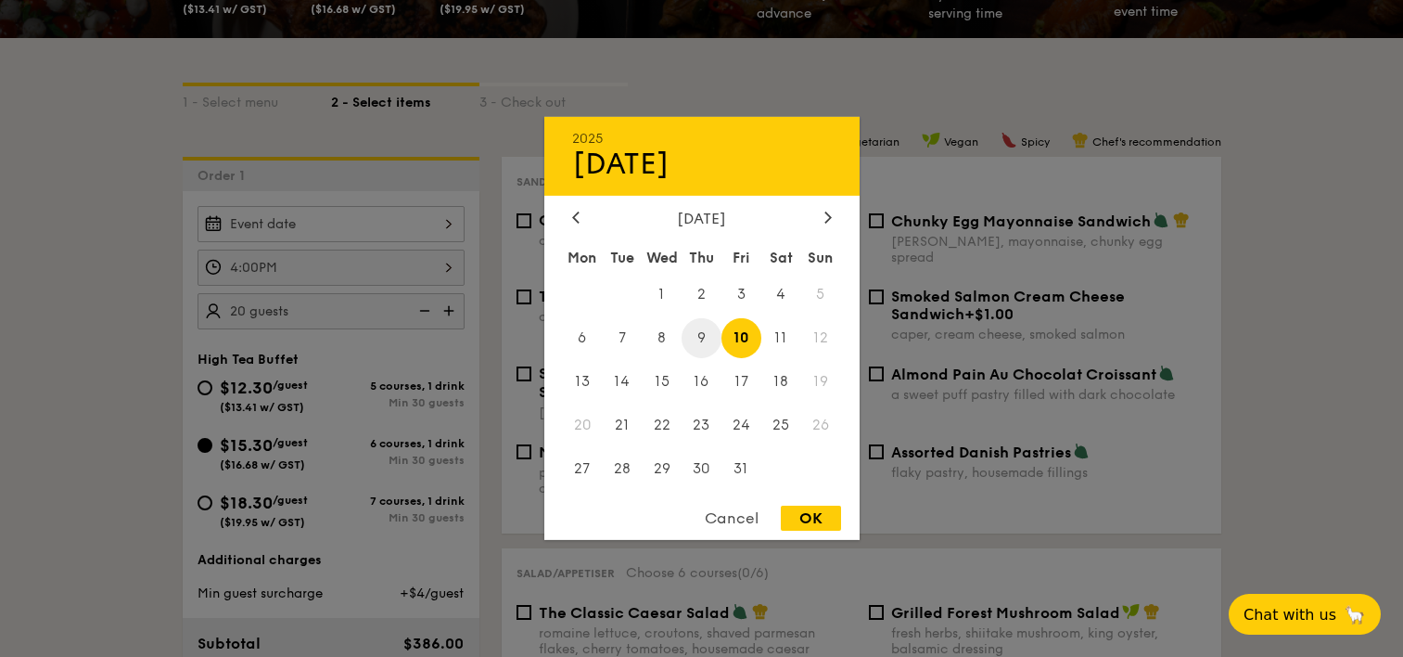
click at [709, 334] on span "9" at bounding box center [702, 338] width 40 height 40
click at [811, 515] on div "OK" at bounding box center [811, 518] width 60 height 25
type input "Oct 09, 2025"
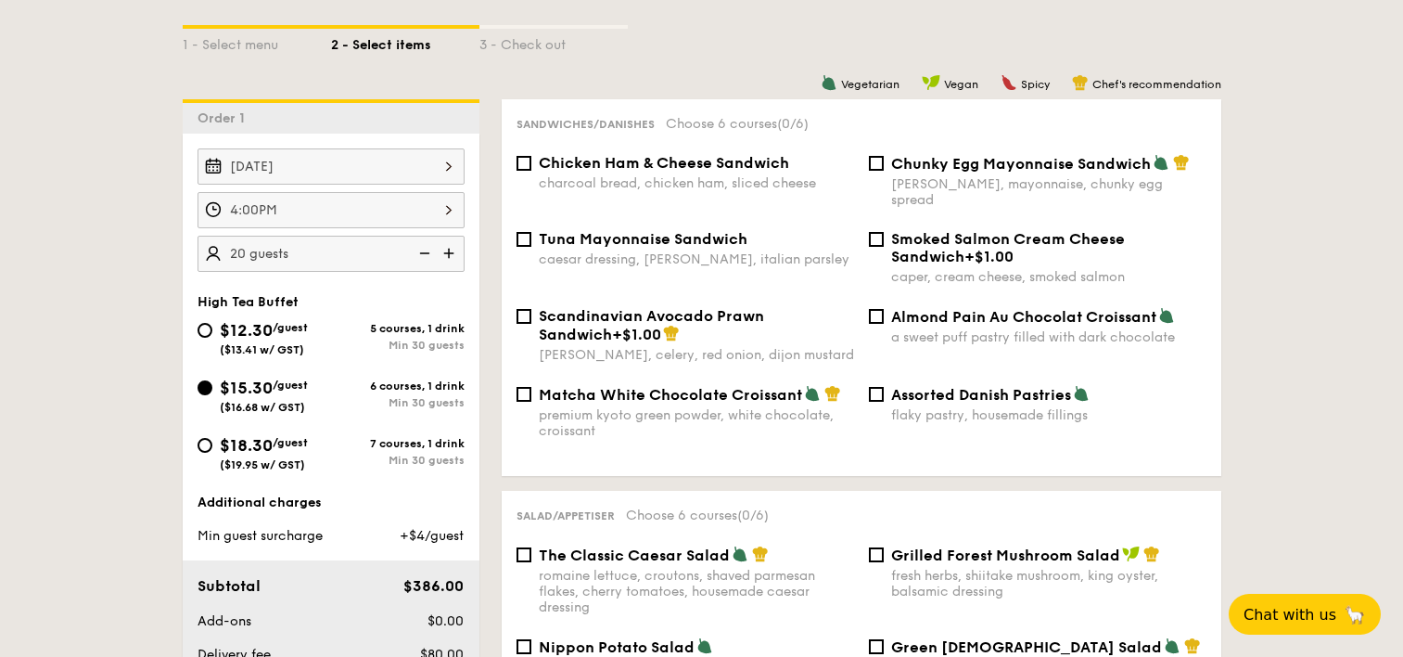
scroll to position [91, 0]
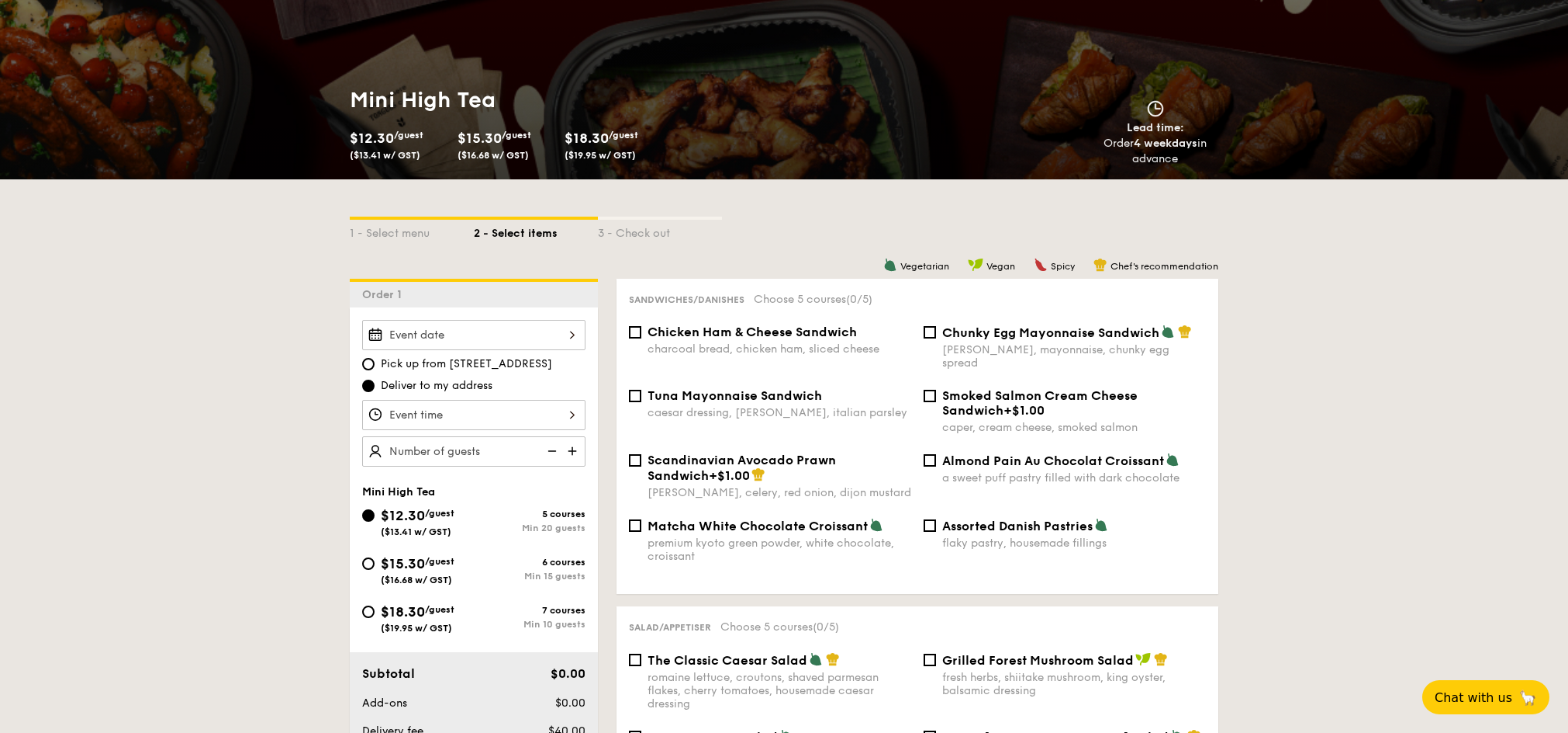
scroll to position [206, 0]
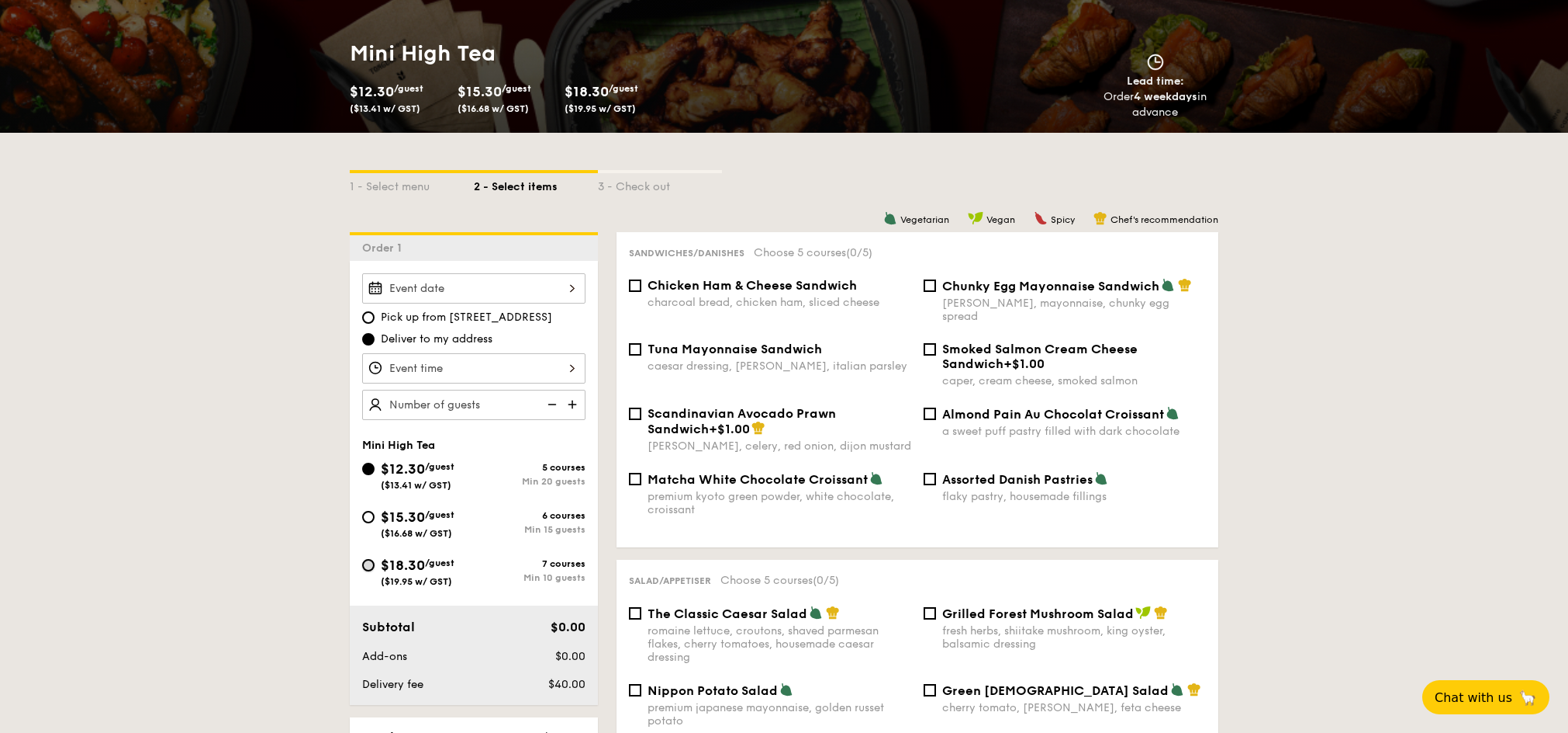
click at [370, 559] on input "$18.30 /guest ($19.95 w/ GST) 7 courses Min 10 guests" at bounding box center [368, 565] width 13 height 13
radio input "true"
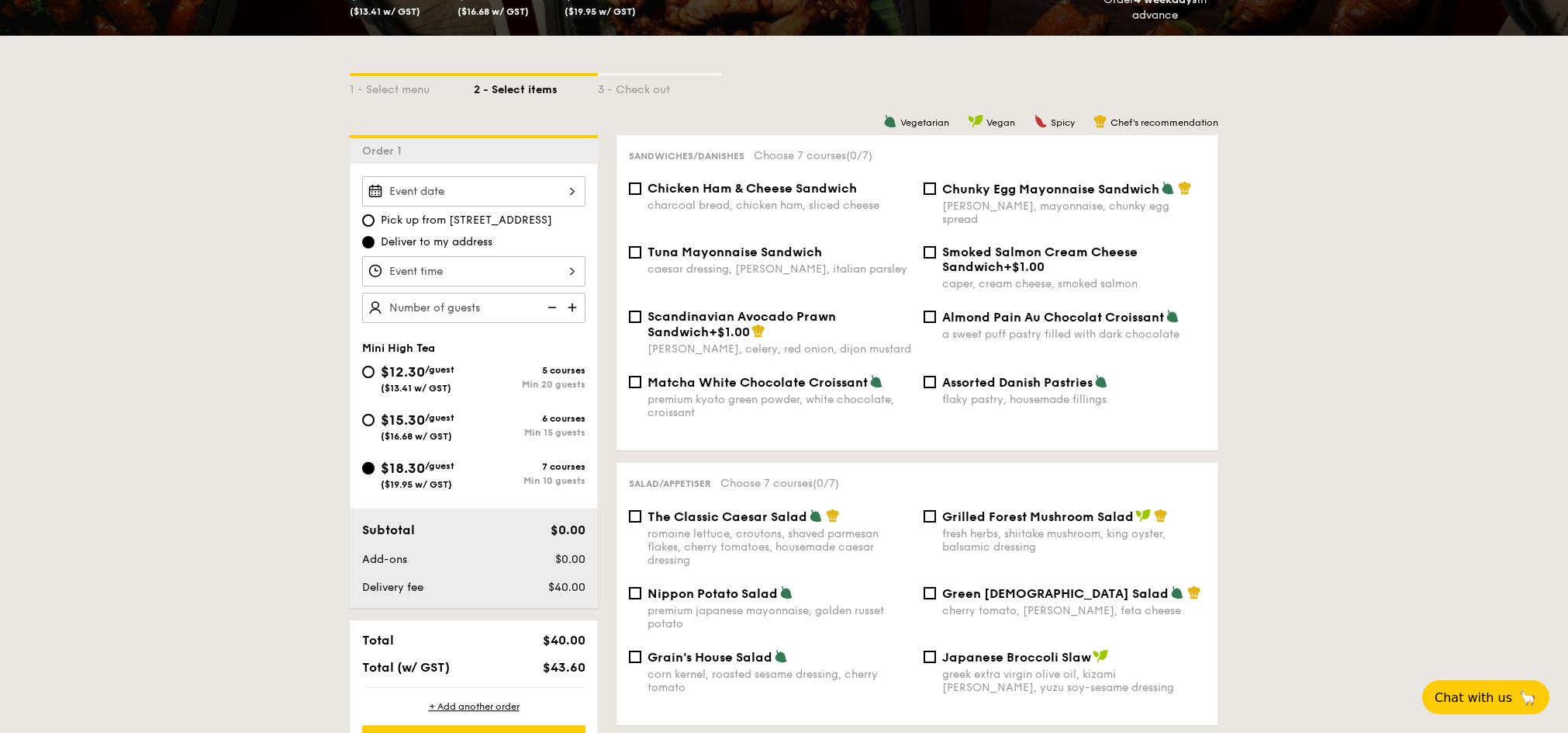
scroll to position [309, 0]
